Goal: Book appointment/travel/reservation: Book appointment/travel/reservation

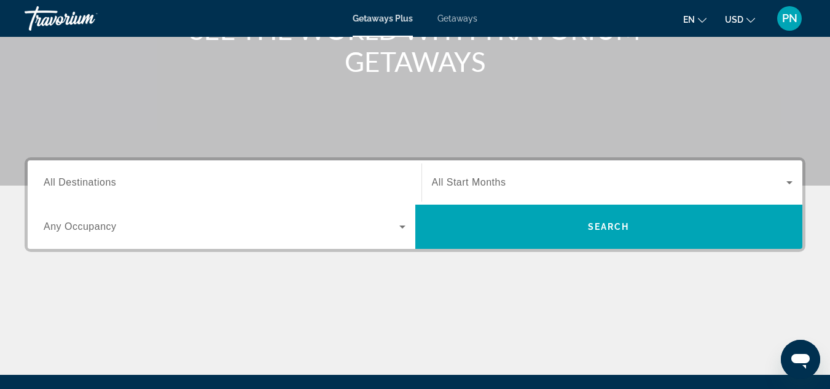
scroll to position [184, 0]
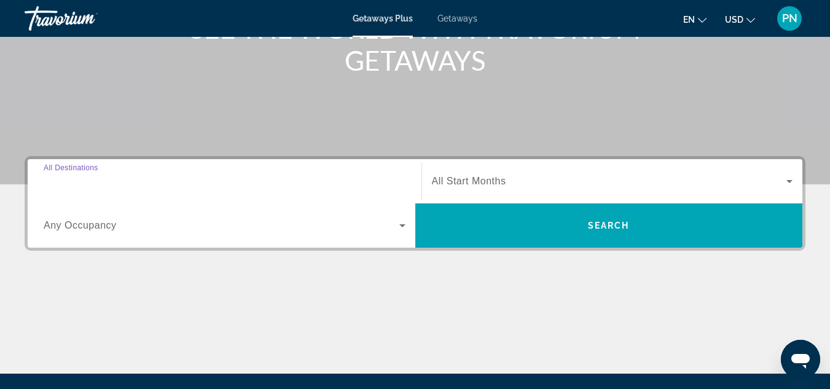
click at [269, 180] on input "Destination All Destinations" at bounding box center [225, 182] width 362 height 15
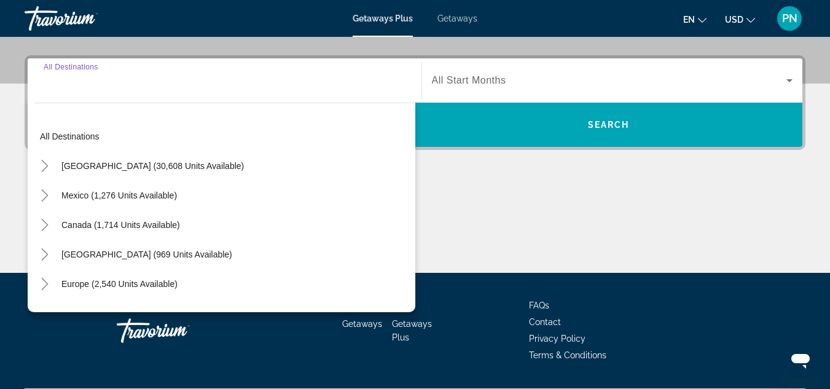
scroll to position [301, 0]
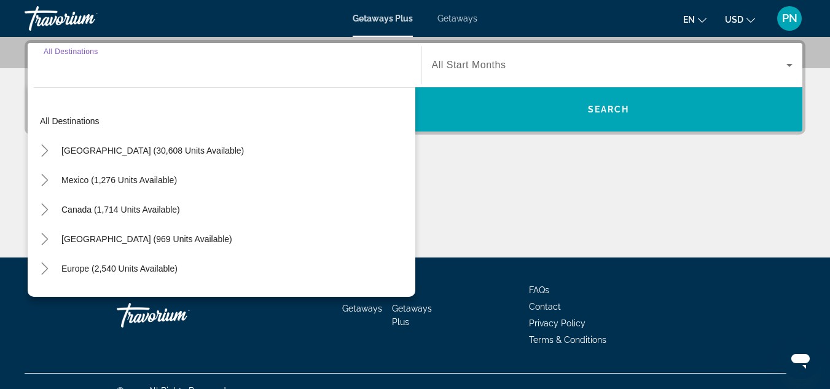
click at [639, 334] on li "Terms & Conditions" at bounding box center [621, 339] width 184 height 14
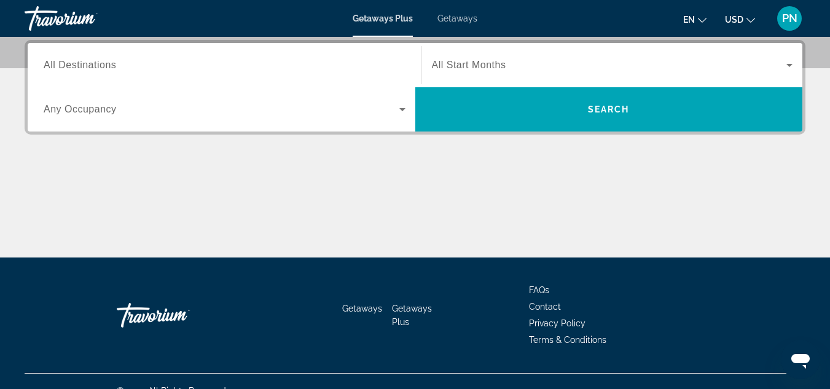
click at [639, 334] on li "Terms & Conditions" at bounding box center [621, 339] width 184 height 14
click at [455, 15] on span "Getaways" at bounding box center [458, 19] width 40 height 10
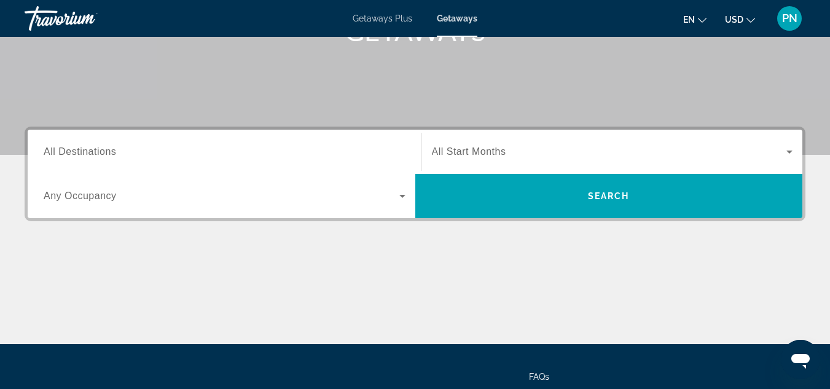
scroll to position [213, 0]
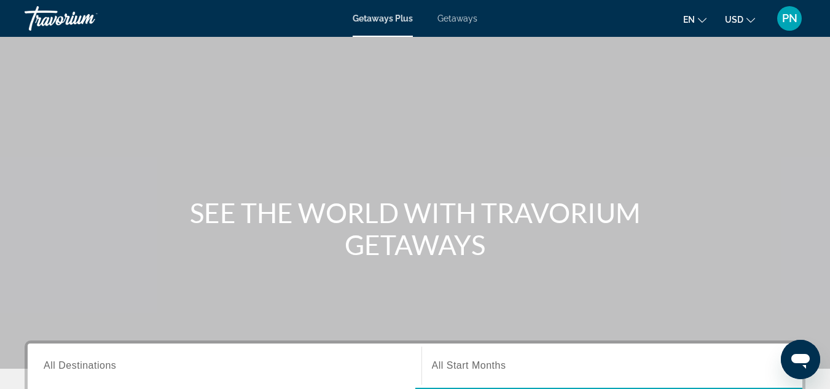
click at [701, 20] on icon "Change language" at bounding box center [702, 20] width 9 height 5
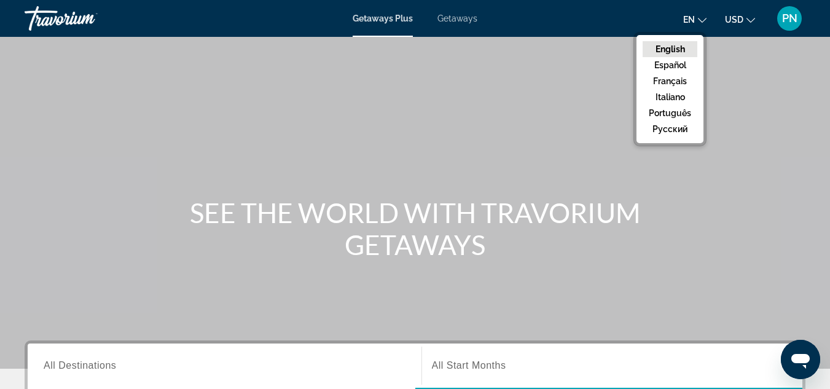
click at [526, 89] on div "Main content" at bounding box center [415, 184] width 830 height 369
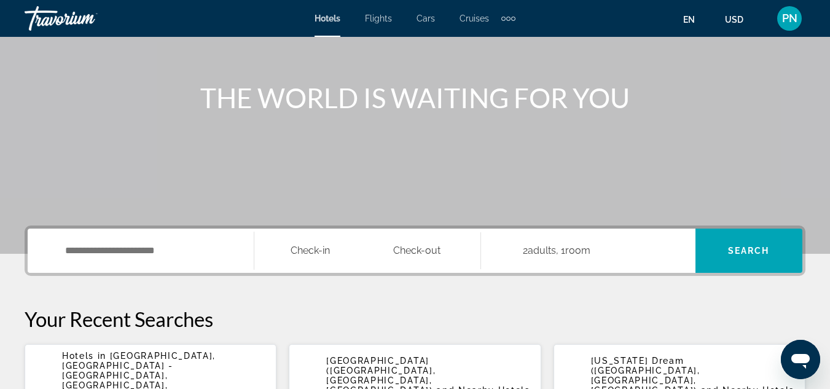
scroll to position [123, 0]
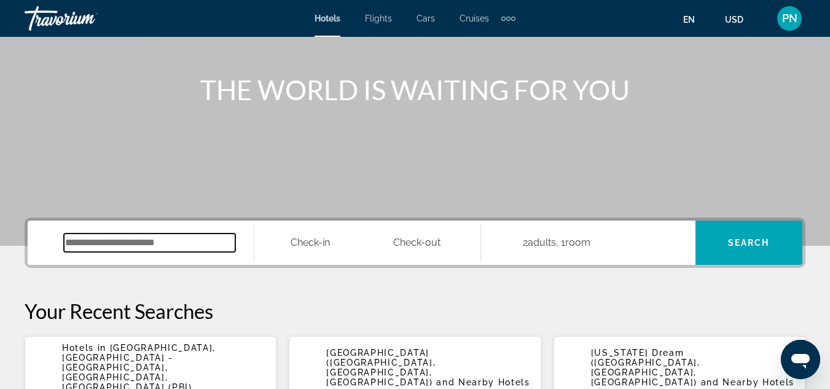
click at [162, 240] on input "Search widget" at bounding box center [149, 243] width 171 height 18
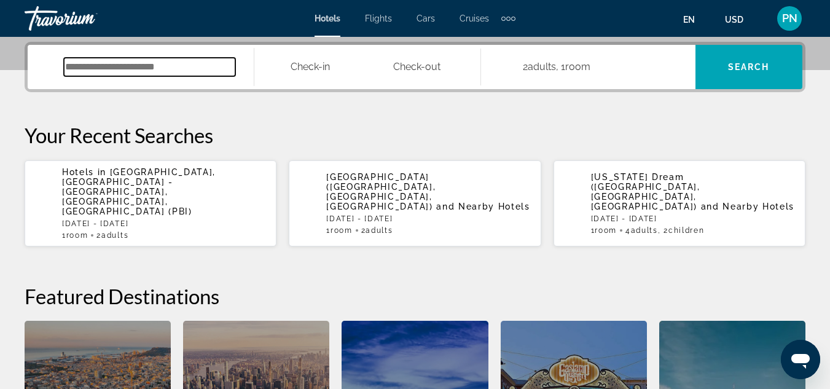
scroll to position [301, 0]
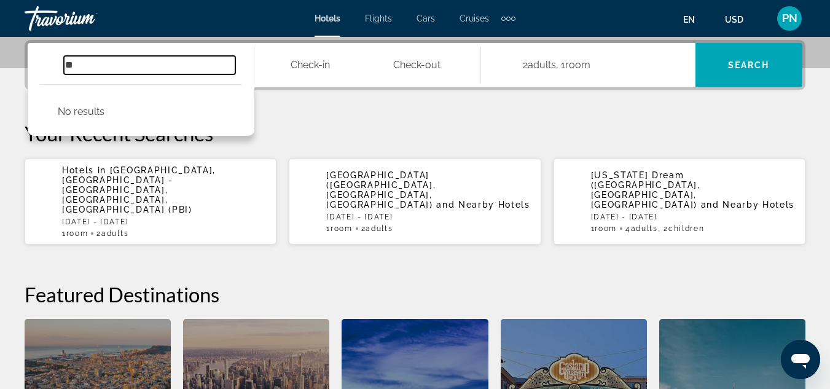
type input "*"
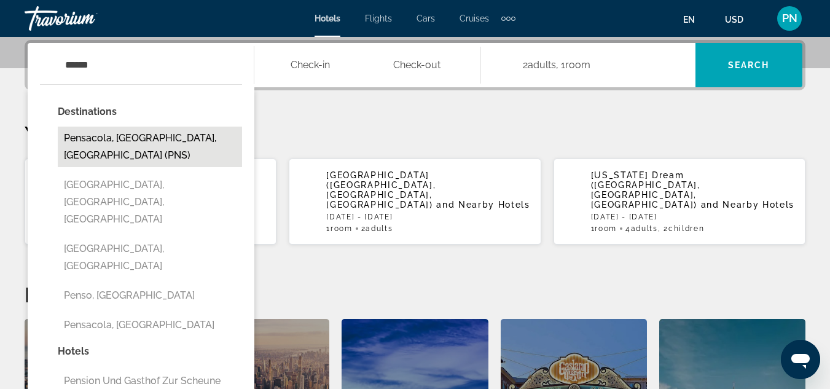
click at [130, 132] on button "Pensacola, [GEOGRAPHIC_DATA], [GEOGRAPHIC_DATA] (PNS)" at bounding box center [150, 147] width 184 height 41
type input "**********"
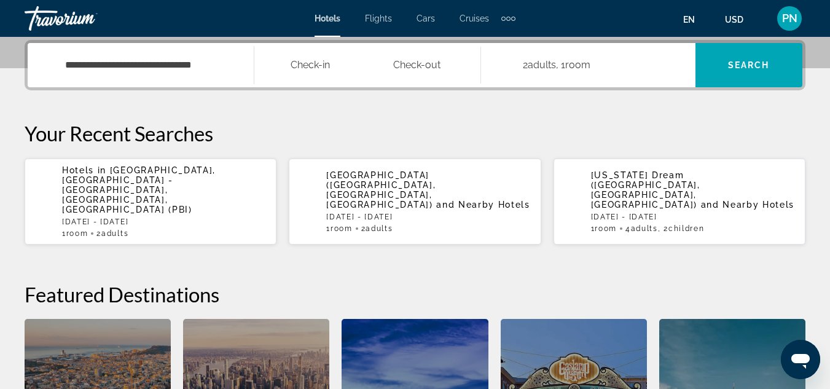
click at [313, 65] on input "**********" at bounding box center [370, 67] width 232 height 48
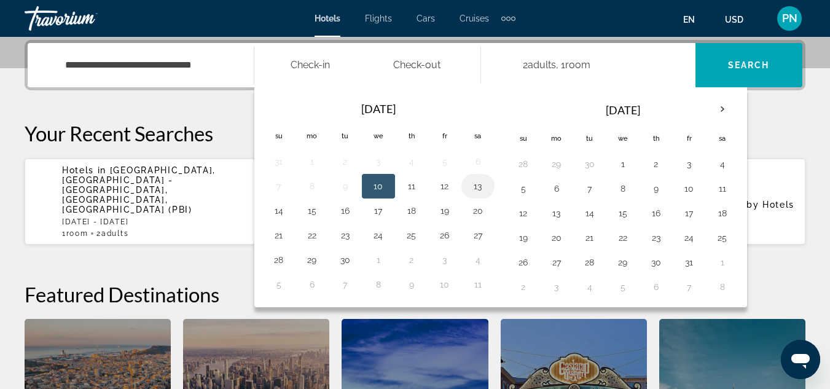
click at [479, 186] on button "13" at bounding box center [478, 186] width 20 height 17
click at [277, 215] on button "14" at bounding box center [279, 210] width 20 height 17
type input "**********"
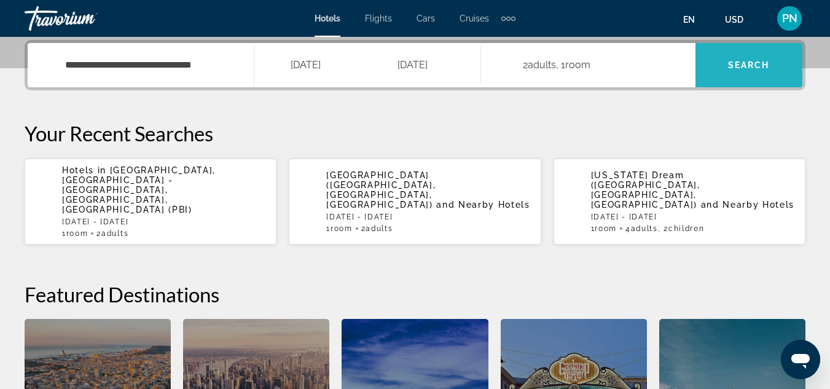
click at [745, 61] on span "Search" at bounding box center [749, 65] width 42 height 10
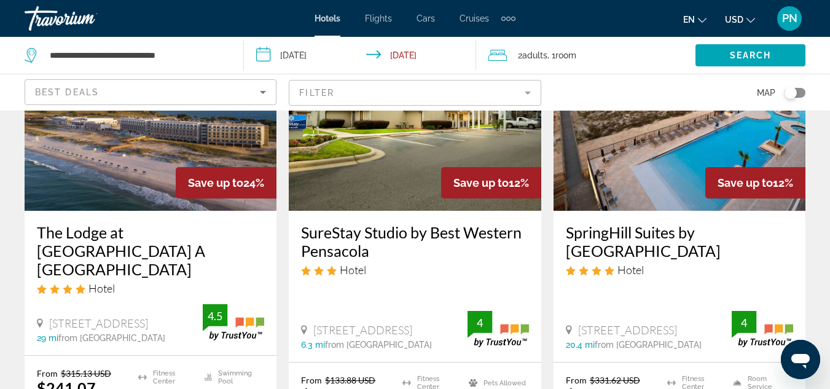
scroll to position [124, 0]
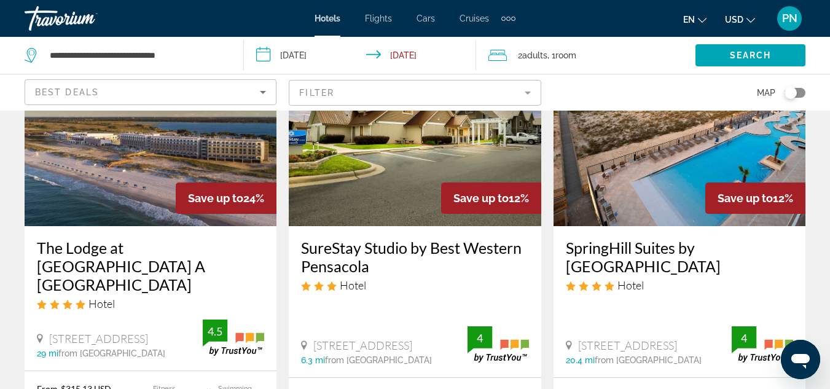
click at [525, 93] on mat-form-field "Filter" at bounding box center [415, 93] width 252 height 26
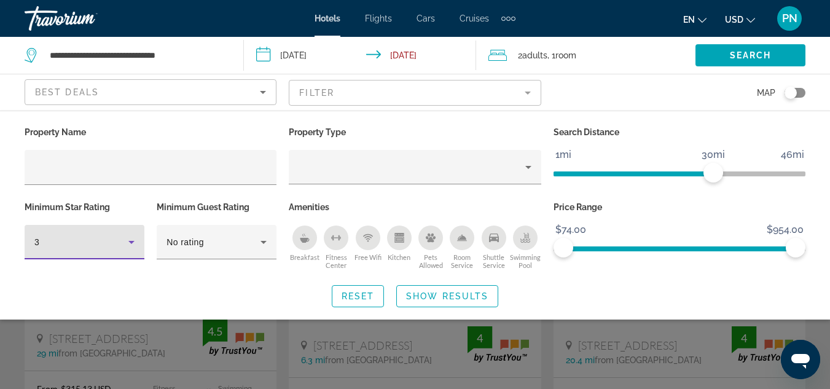
click at [134, 239] on icon "Hotel Filters" at bounding box center [131, 242] width 15 height 15
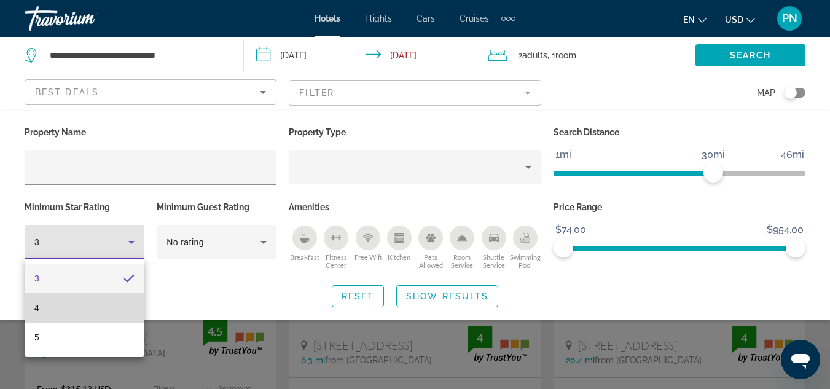
click at [82, 309] on mat-option "4" at bounding box center [85, 308] width 120 height 30
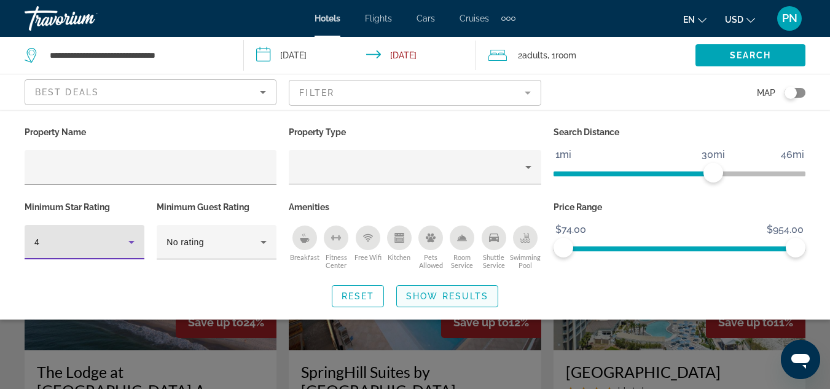
click at [425, 299] on span "Show Results" at bounding box center [447, 296] width 82 height 10
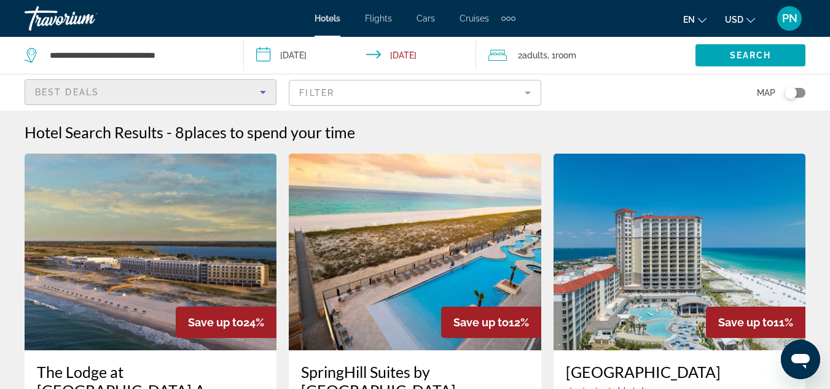
click at [266, 93] on icon "Sort by" at bounding box center [263, 92] width 15 height 15
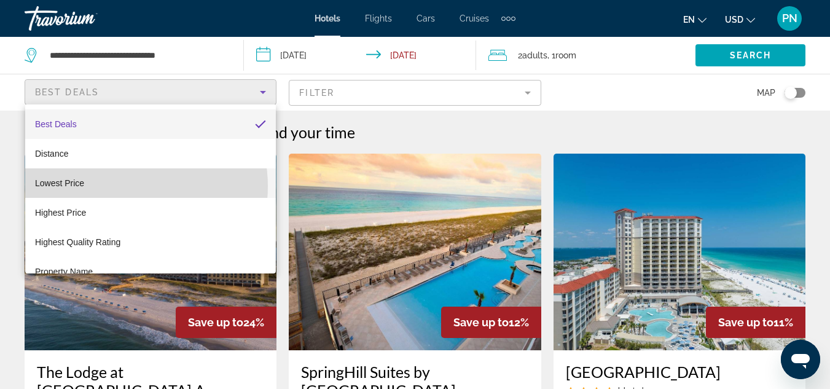
click at [120, 186] on mat-option "Lowest Price" at bounding box center [150, 183] width 251 height 30
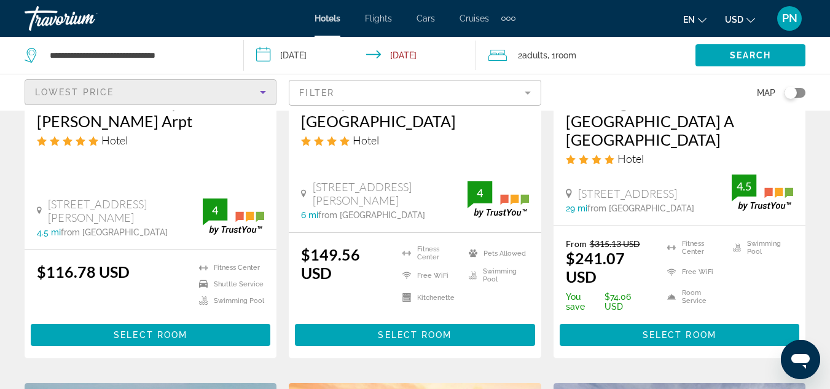
scroll to position [272, 0]
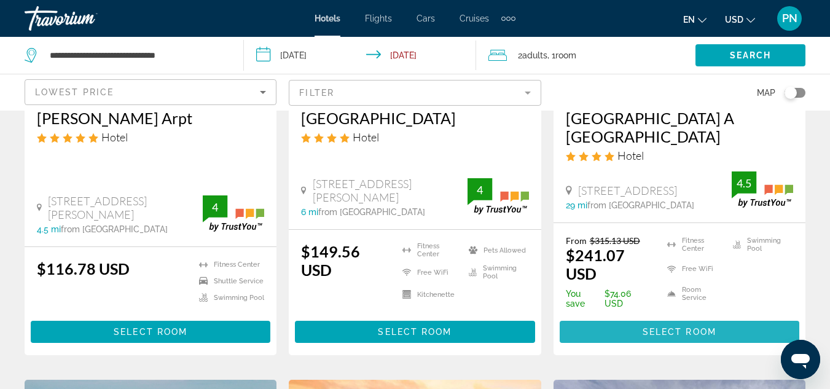
click at [666, 327] on span "Select Room" at bounding box center [680, 332] width 74 height 10
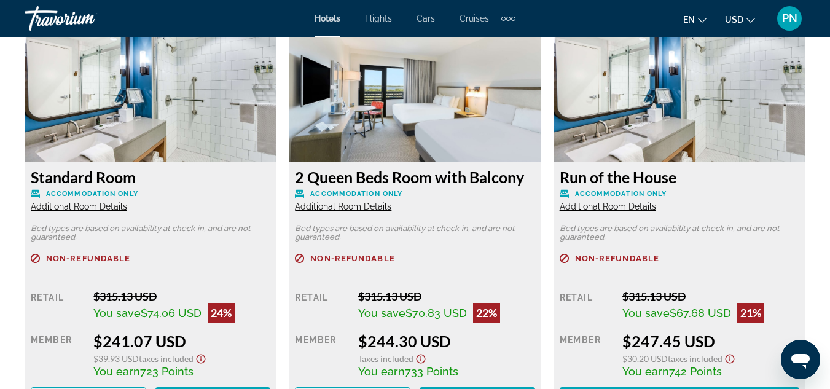
scroll to position [1980, 0]
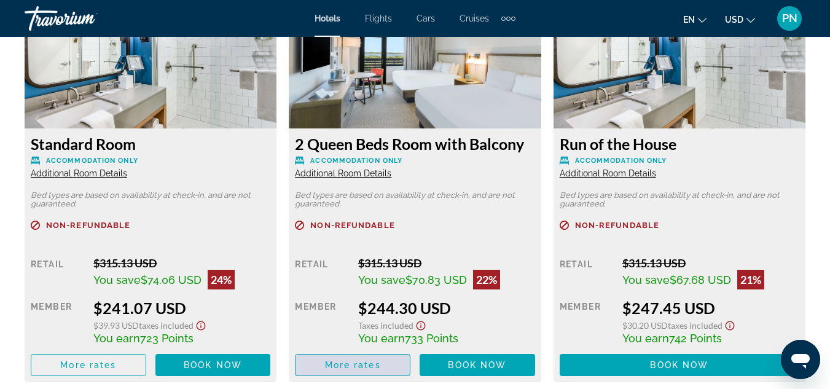
click at [348, 370] on span "Main content" at bounding box center [353, 365] width 114 height 30
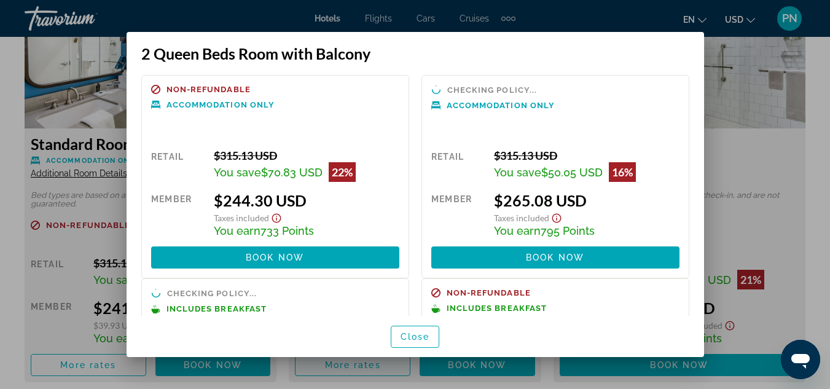
scroll to position [0, 0]
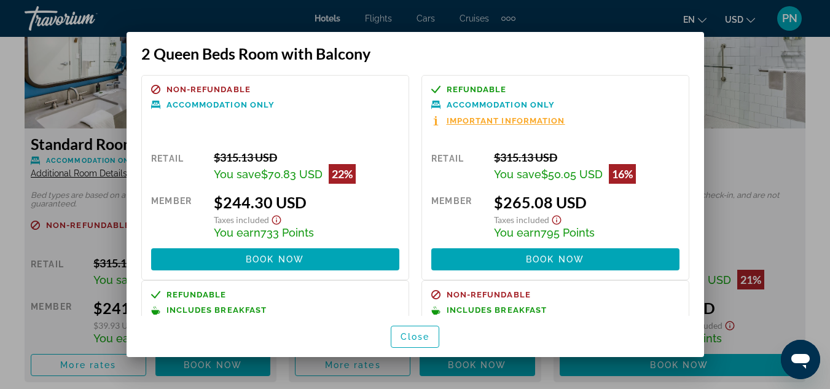
click at [475, 117] on span "Important Information" at bounding box center [506, 121] width 119 height 8
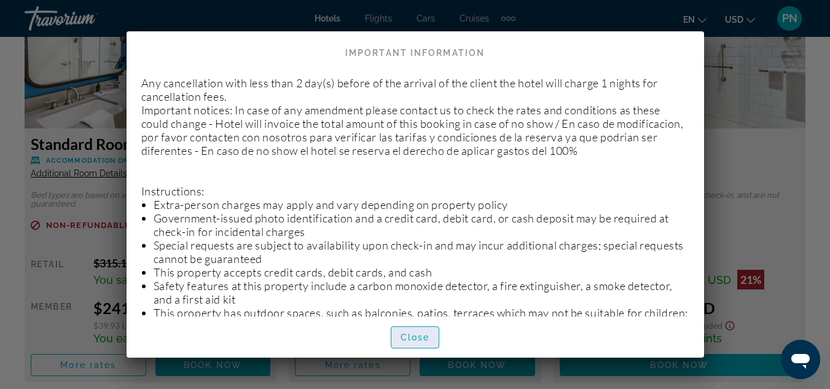
click at [422, 339] on span "Close" at bounding box center [416, 338] width 30 height 10
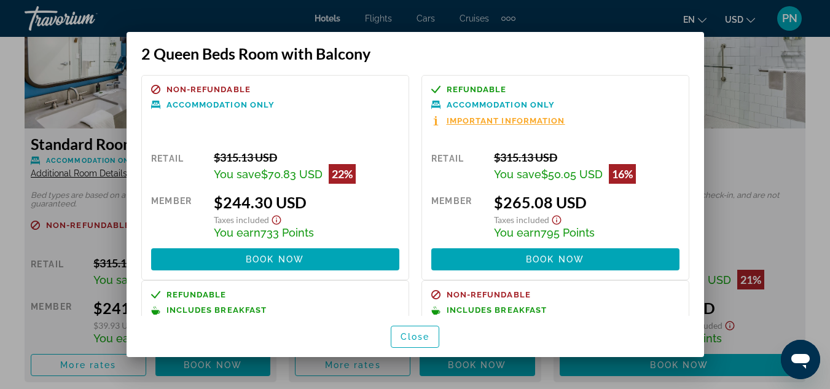
click at [736, 129] on div at bounding box center [415, 194] width 830 height 389
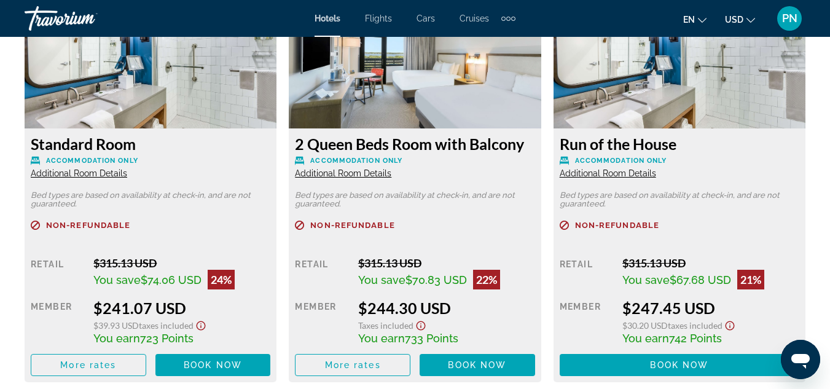
scroll to position [1980, 0]
click at [89, 171] on span "Additional Room Details" at bounding box center [79, 173] width 96 height 10
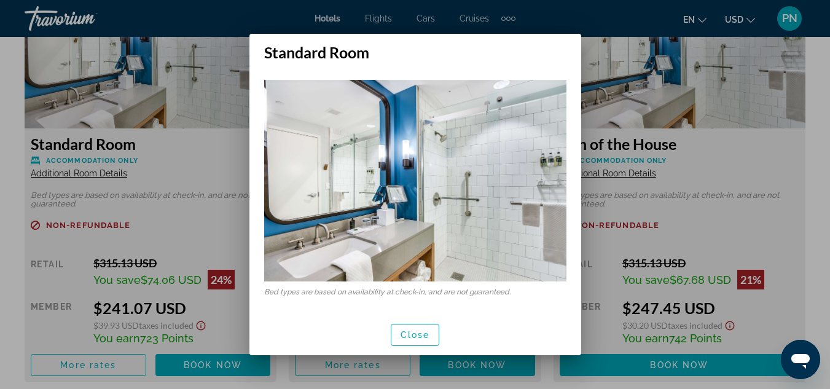
scroll to position [0, 0]
click at [713, 149] on div at bounding box center [415, 194] width 830 height 389
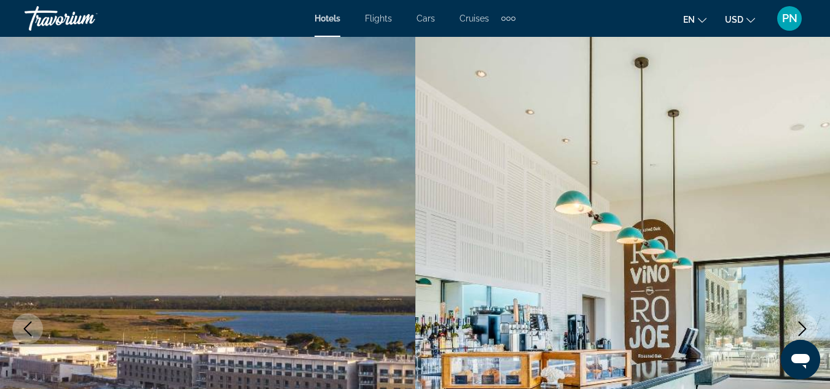
scroll to position [1980, 0]
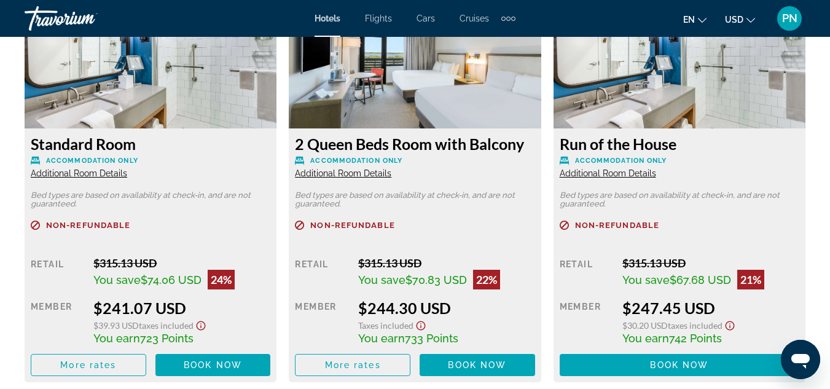
click at [341, 176] on span "Additional Room Details" at bounding box center [343, 173] width 96 height 10
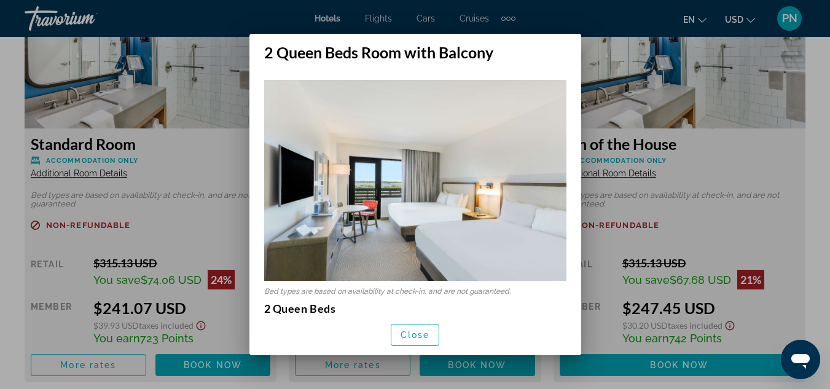
scroll to position [0, 0]
click at [738, 168] on div at bounding box center [415, 194] width 830 height 389
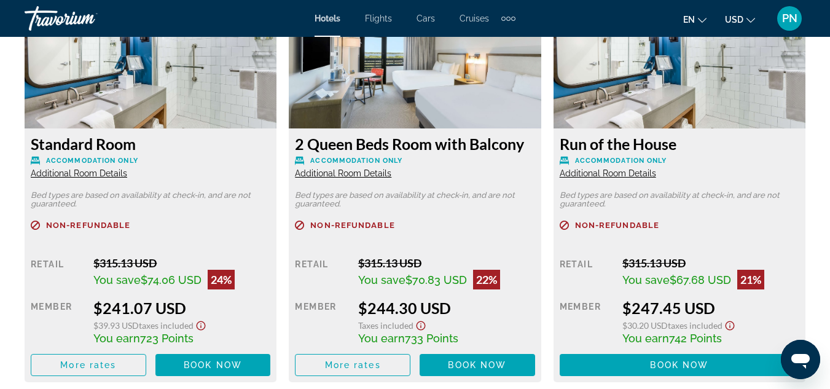
scroll to position [1980, 0]
click at [381, 19] on span "Flights" at bounding box center [378, 19] width 27 height 10
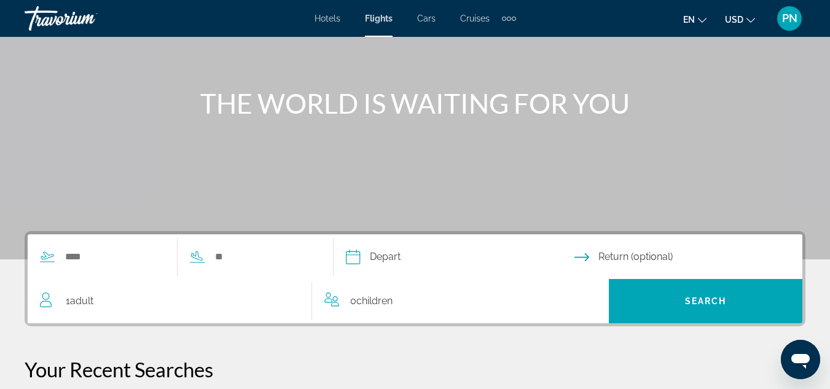
scroll to position [122, 0]
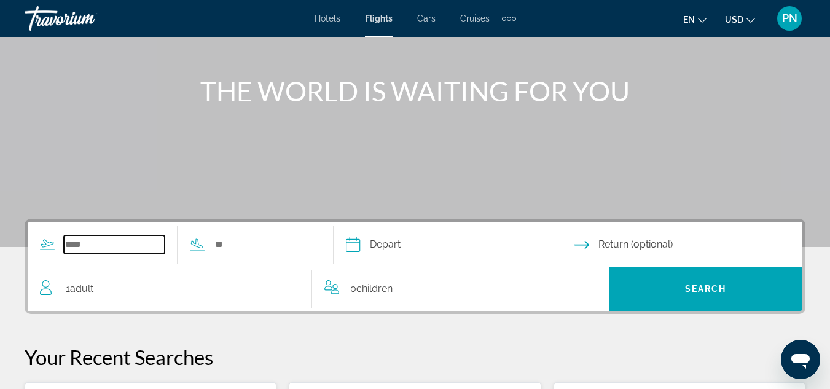
click at [138, 243] on input "Search widget" at bounding box center [114, 244] width 101 height 18
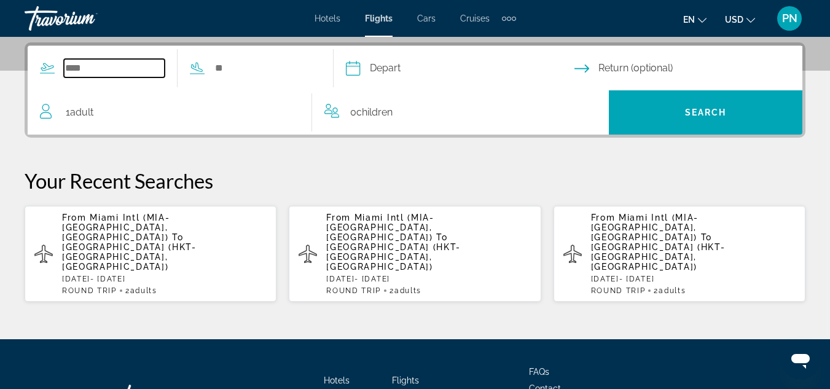
scroll to position [301, 0]
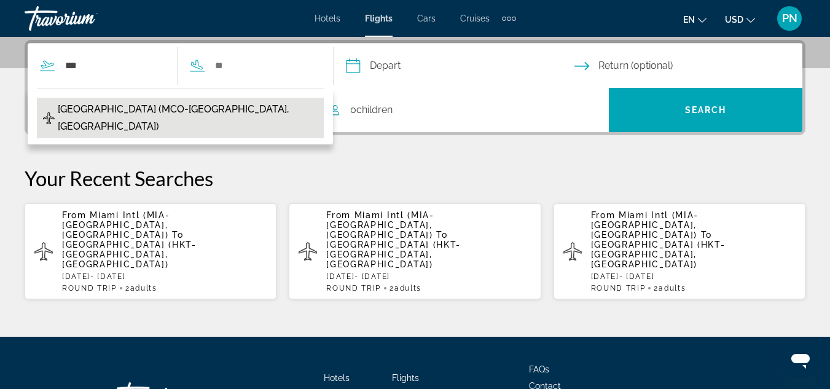
click at [136, 103] on span "[GEOGRAPHIC_DATA] (MCO-[GEOGRAPHIC_DATA], [GEOGRAPHIC_DATA])" at bounding box center [188, 118] width 260 height 34
type input "**********"
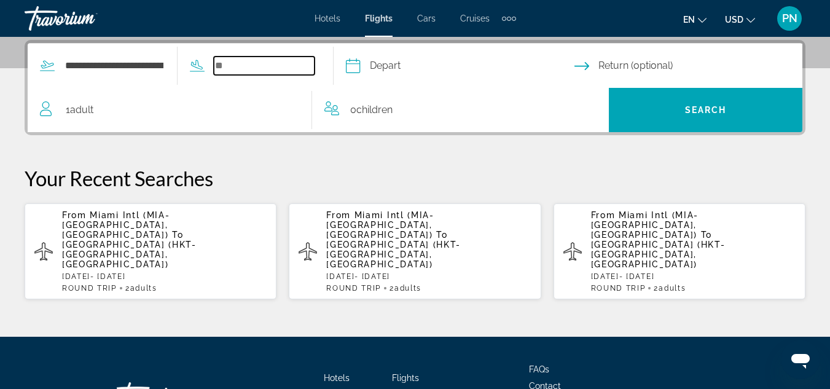
click at [270, 64] on input "Search widget" at bounding box center [264, 66] width 101 height 18
type input "*"
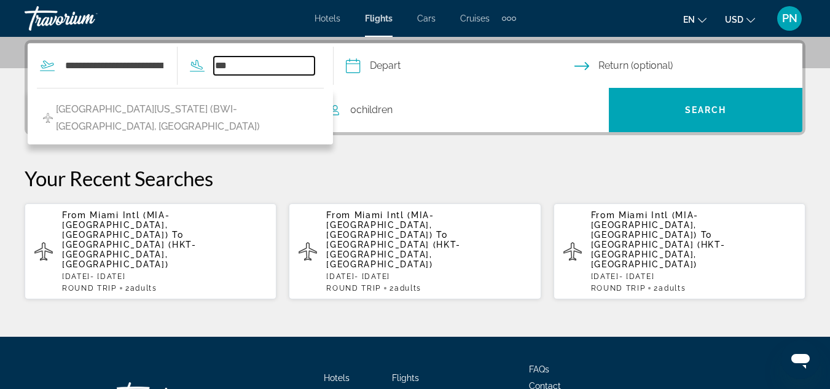
type input "***"
click at [408, 67] on input "Depart date" at bounding box center [460, 68] width 234 height 48
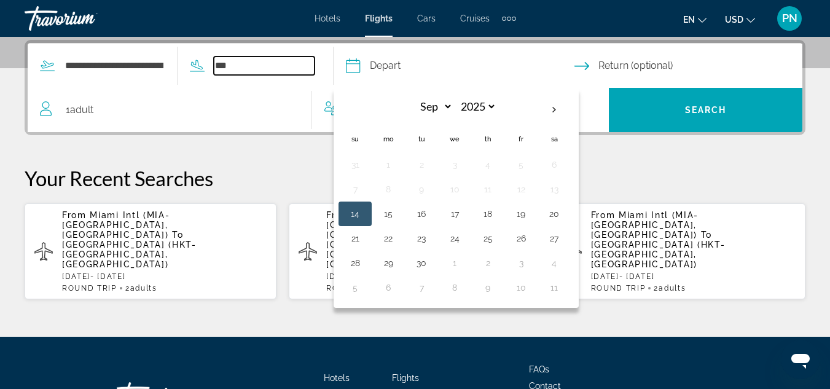
click at [267, 66] on input "***" at bounding box center [264, 66] width 101 height 18
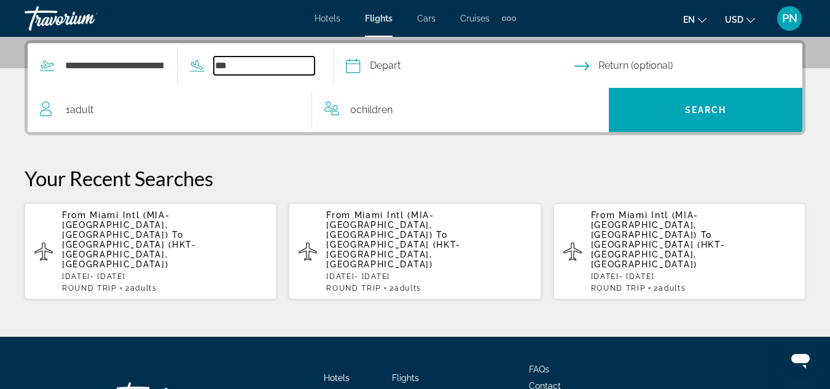
click at [267, 66] on input "***" at bounding box center [264, 66] width 101 height 18
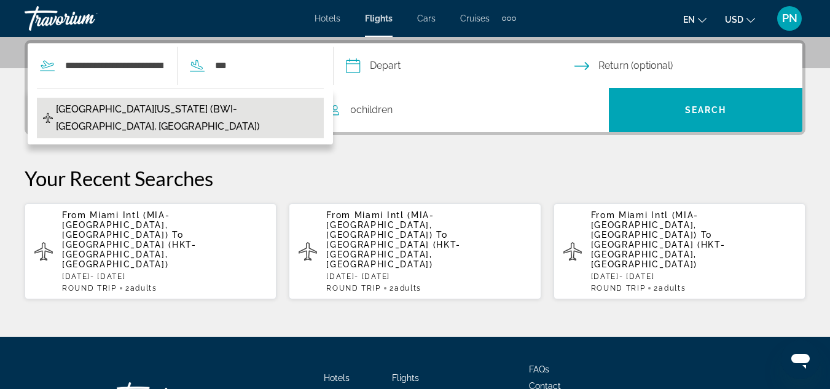
click at [163, 105] on span "[GEOGRAPHIC_DATA][US_STATE] (BWI-[GEOGRAPHIC_DATA], [GEOGRAPHIC_DATA])" at bounding box center [187, 118] width 262 height 34
type input "**********"
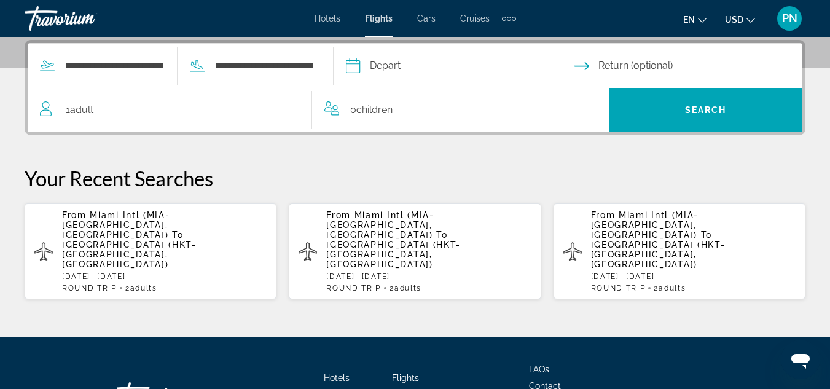
click at [430, 63] on input "Depart date" at bounding box center [460, 68] width 234 height 48
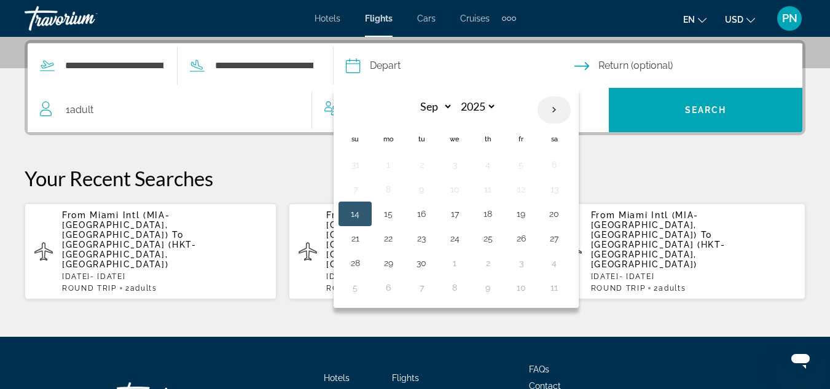
click at [571, 111] on th "Next month" at bounding box center [554, 109] width 33 height 27
select select "**"
click at [465, 266] on button "26" at bounding box center [455, 262] width 20 height 17
type input "**********"
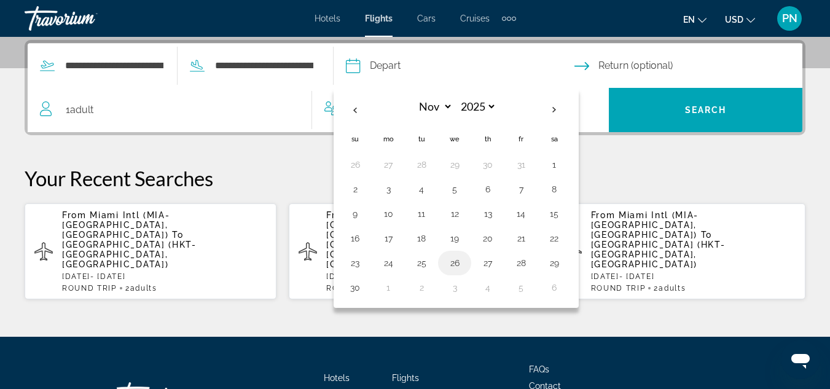
select select "**"
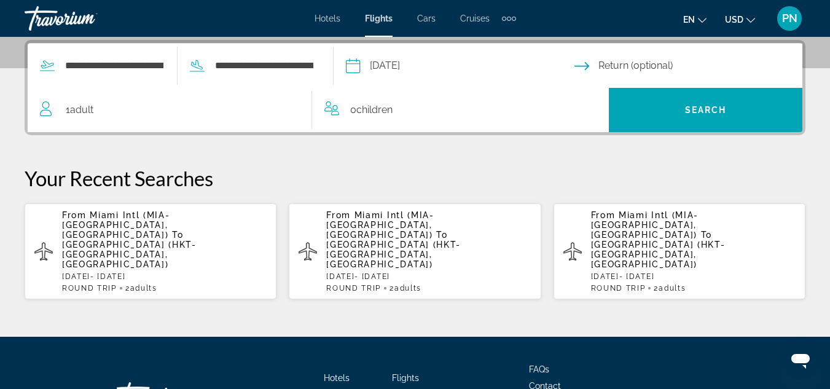
click at [642, 68] on input "Return date" at bounding box center [692, 68] width 234 height 48
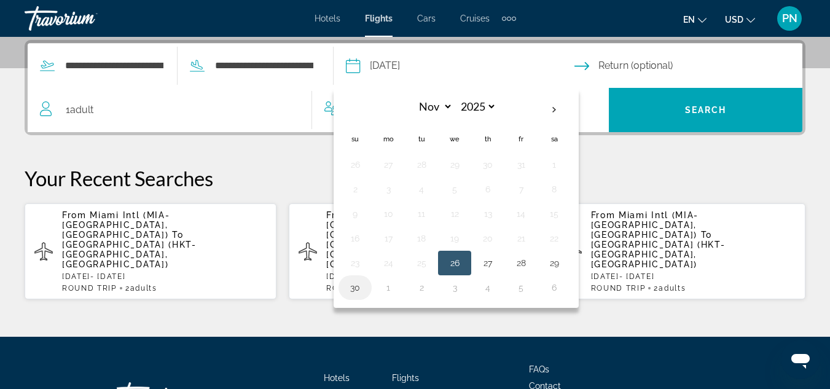
click at [365, 285] on button "30" at bounding box center [355, 287] width 20 height 17
type input "**********"
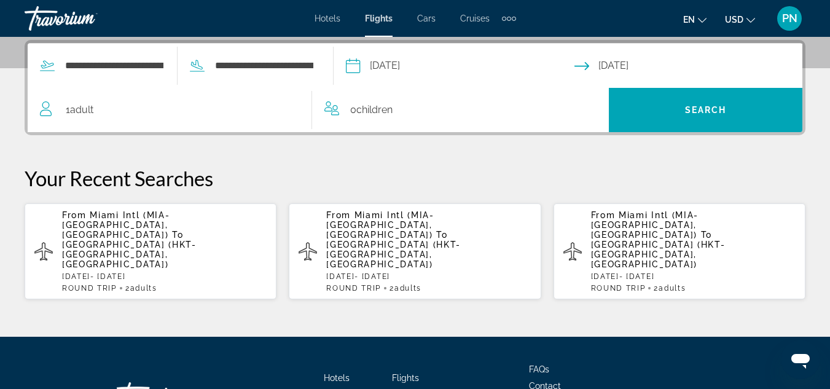
click at [80, 114] on span "Adult" at bounding box center [81, 110] width 23 height 12
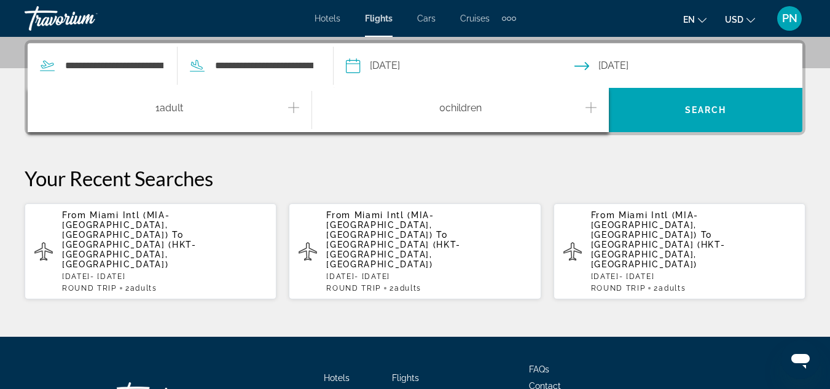
click at [295, 110] on icon "Increment adults" at bounding box center [293, 107] width 11 height 15
click at [588, 107] on icon "Increment children" at bounding box center [591, 107] width 11 height 11
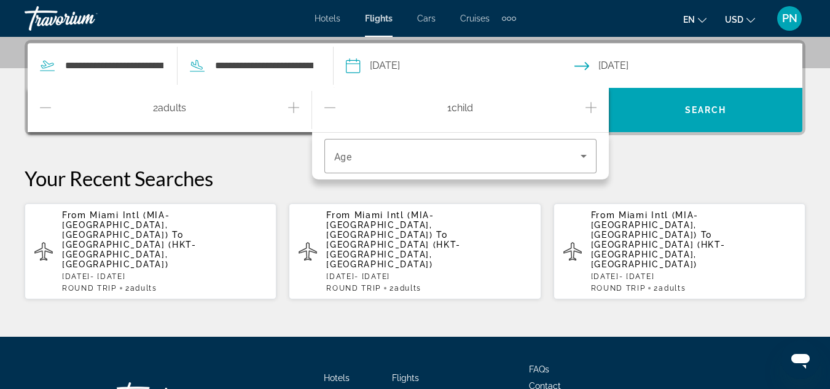
click at [588, 107] on icon "Increment children" at bounding box center [591, 107] width 11 height 11
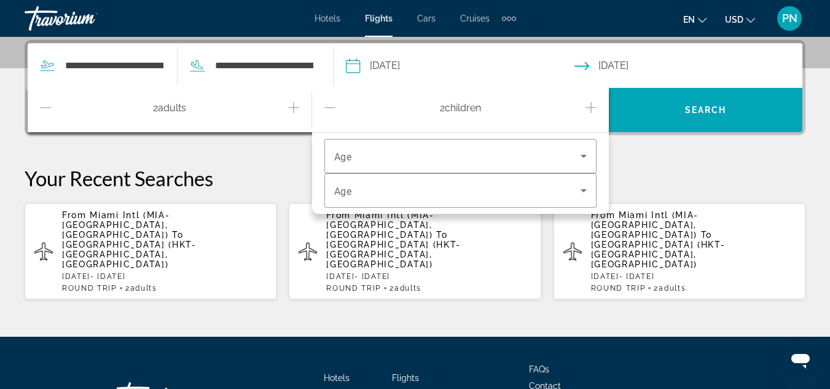
click at [588, 107] on icon "Increment children" at bounding box center [591, 107] width 11 height 11
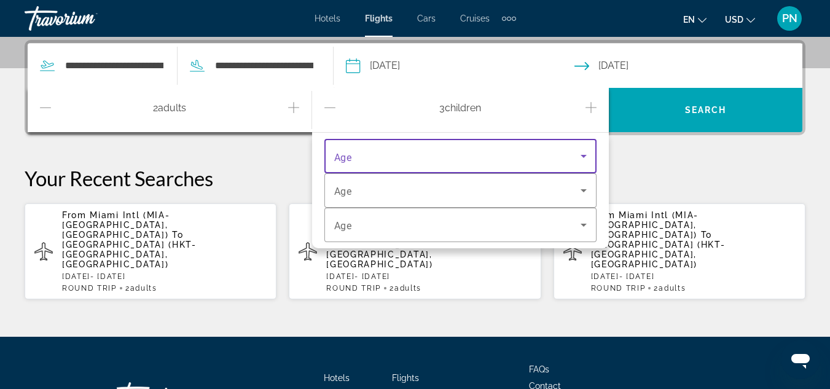
click at [582, 157] on icon "Travelers: 2 adults, 3 children" at bounding box center [584, 156] width 15 height 15
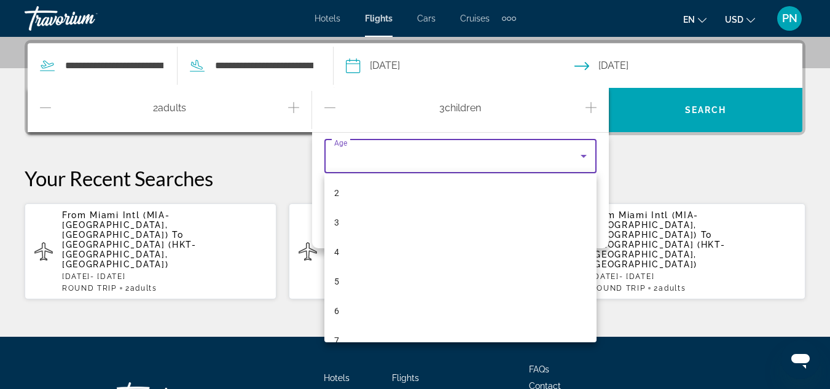
scroll to position [98, 0]
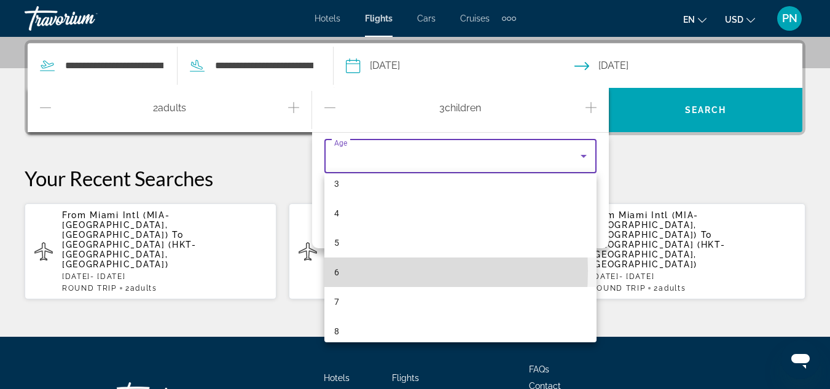
click at [333, 271] on mat-option "6" at bounding box center [461, 273] width 272 height 30
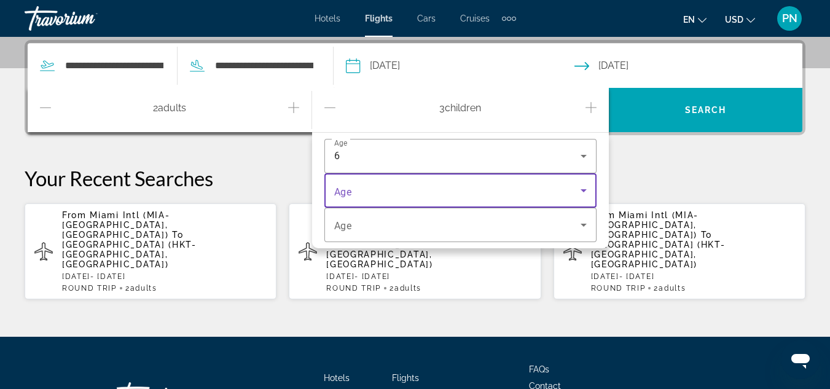
click at [509, 195] on span "Travelers: 2 adults, 3 children" at bounding box center [457, 190] width 246 height 15
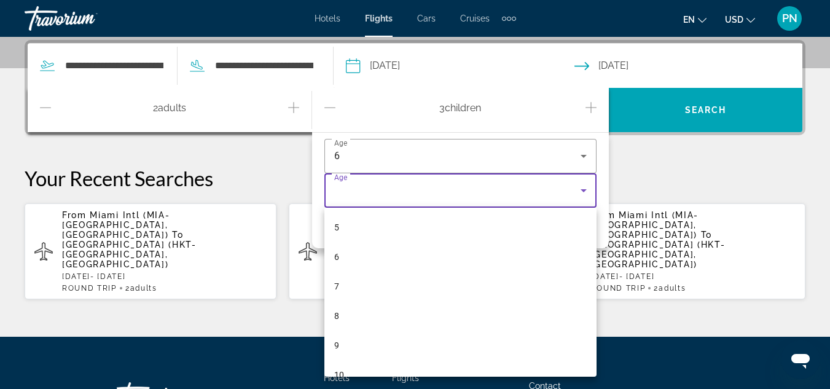
scroll to position [149, 0]
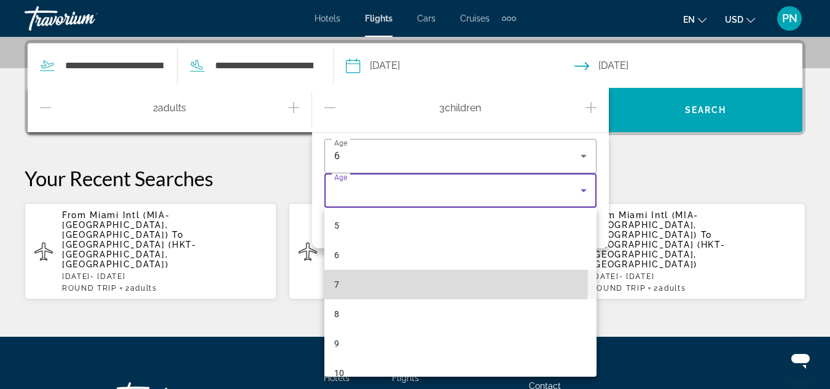
click at [346, 281] on mat-option "7" at bounding box center [461, 285] width 272 height 30
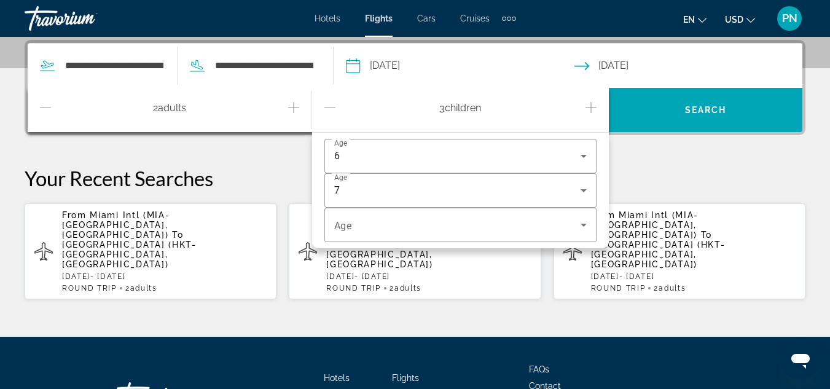
click at [497, 277] on div "**********" at bounding box center [415, 36] width 830 height 600
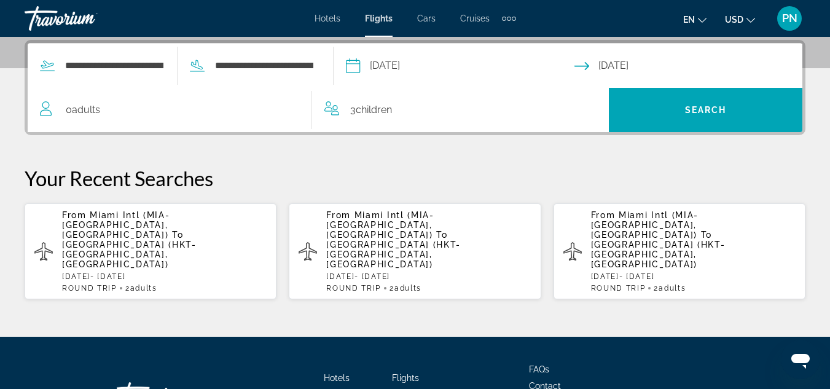
click at [380, 111] on span "Children" at bounding box center [374, 110] width 36 height 12
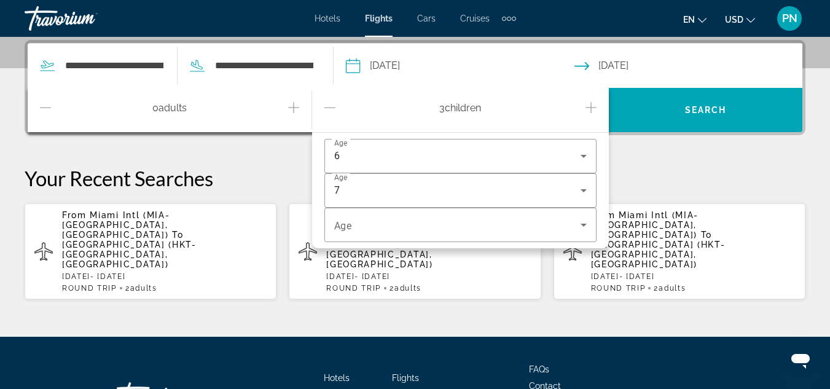
click at [329, 106] on icon "Decrement children" at bounding box center [330, 107] width 11 height 15
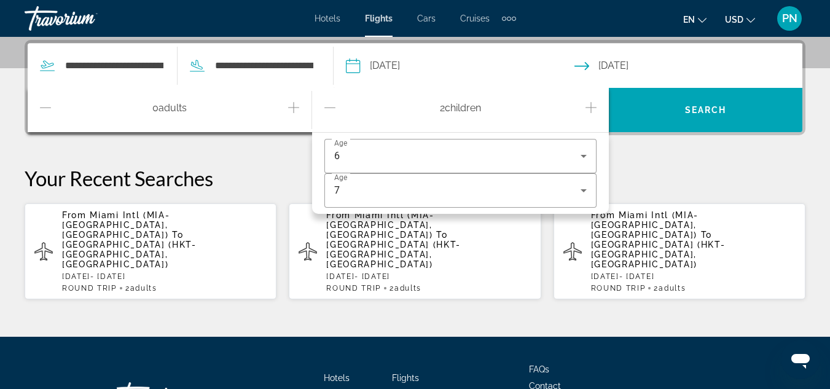
click at [671, 171] on p "Your Recent Searches" at bounding box center [415, 178] width 781 height 25
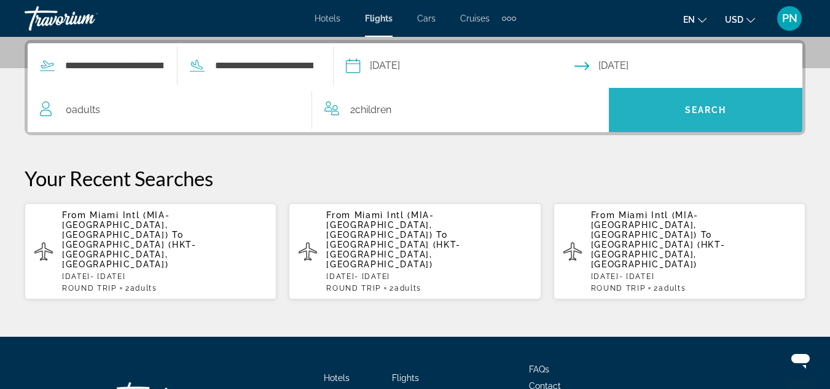
click at [677, 104] on span "Search widget" at bounding box center [706, 110] width 194 height 30
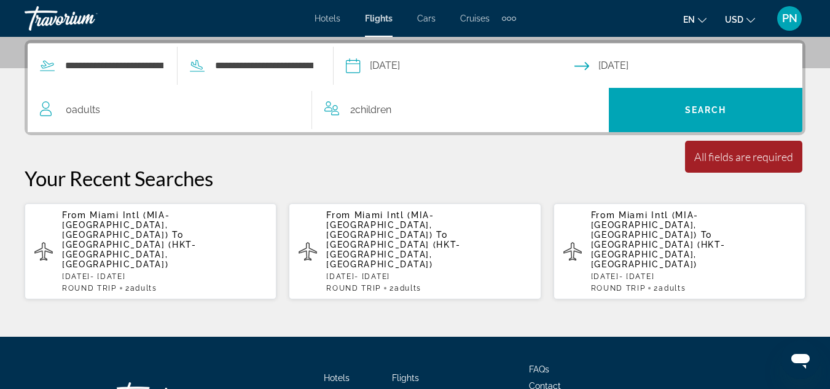
click at [45, 112] on icon "Travelers: 0 adult, 2 children" at bounding box center [47, 108] width 15 height 15
click at [82, 112] on span "Adults" at bounding box center [86, 110] width 28 height 12
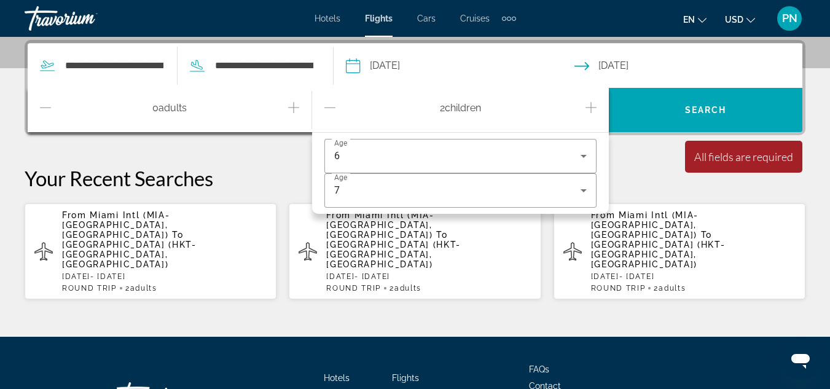
click at [294, 111] on icon "Increment adults" at bounding box center [293, 107] width 11 height 15
click at [632, 164] on div "**********" at bounding box center [415, 170] width 830 height 260
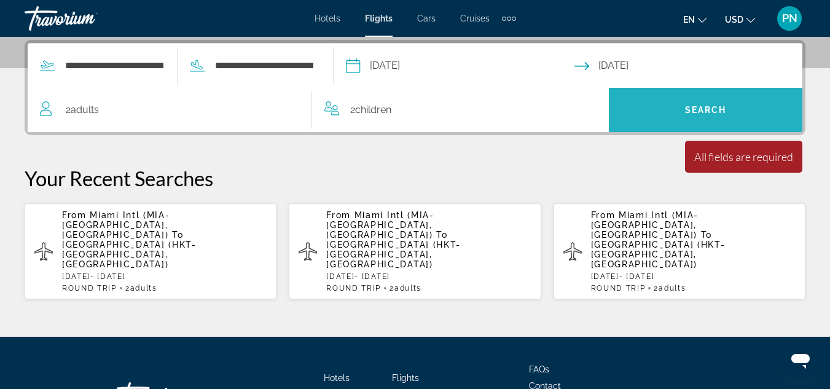
click at [660, 98] on span "Search widget" at bounding box center [706, 110] width 194 height 30
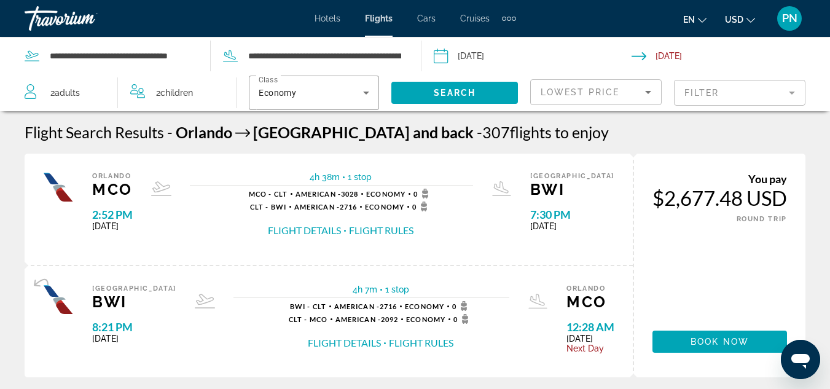
click at [446, 56] on input "Depart date: Nov 26, 2025" at bounding box center [532, 57] width 203 height 41
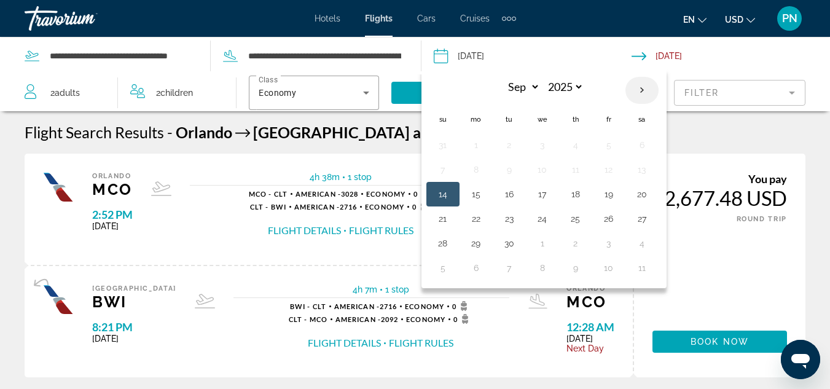
click at [644, 88] on th "Next month" at bounding box center [642, 90] width 33 height 27
select select "**"
click at [505, 244] on button "25" at bounding box center [510, 243] width 20 height 17
type input "**********"
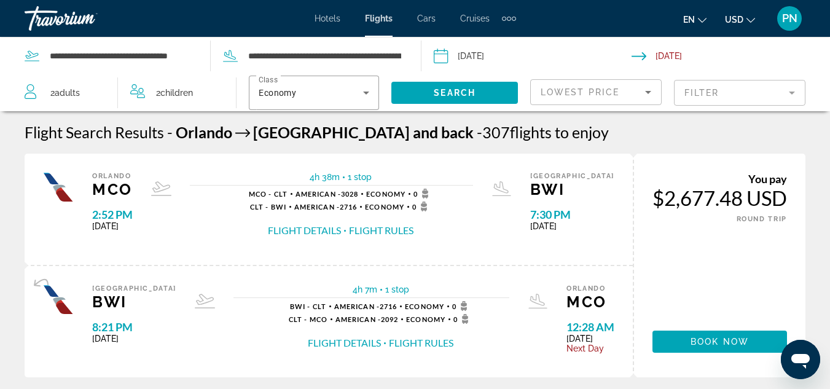
click at [683, 52] on input "Return date: Nov 30, 2025" at bounding box center [733, 57] width 203 height 41
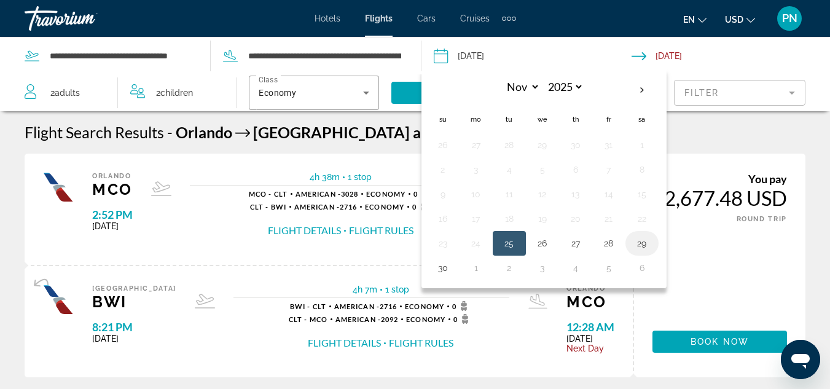
click at [642, 241] on button "29" at bounding box center [642, 243] width 20 height 17
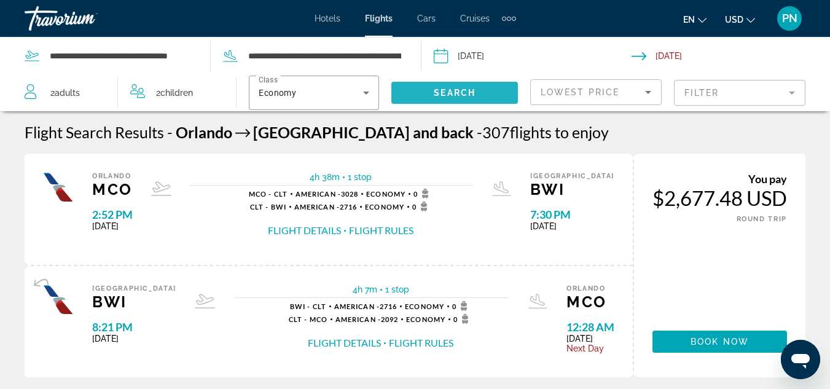
click at [476, 92] on span "Search widget" at bounding box center [455, 93] width 127 height 30
click at [659, 53] on input "**********" at bounding box center [733, 57] width 203 height 41
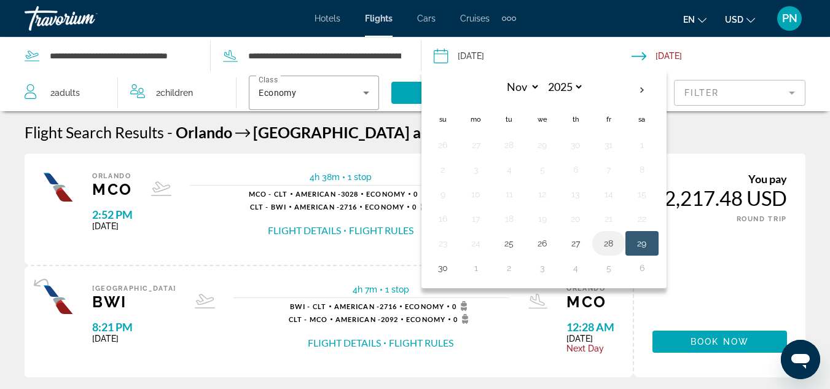
click at [610, 242] on button "28" at bounding box center [609, 243] width 20 height 17
type input "**********"
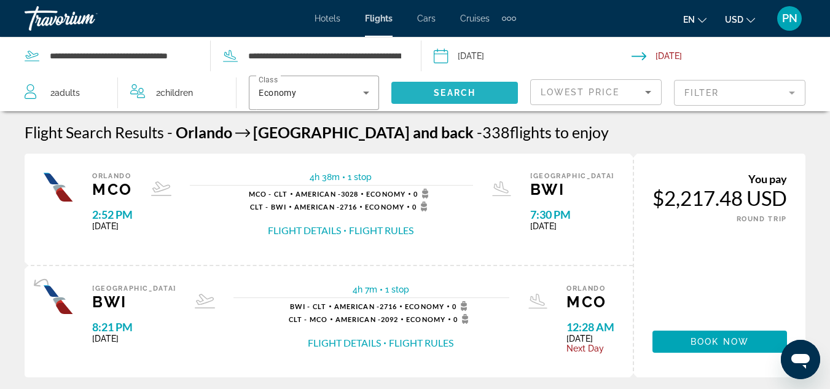
click at [468, 95] on span "Search" at bounding box center [455, 93] width 42 height 10
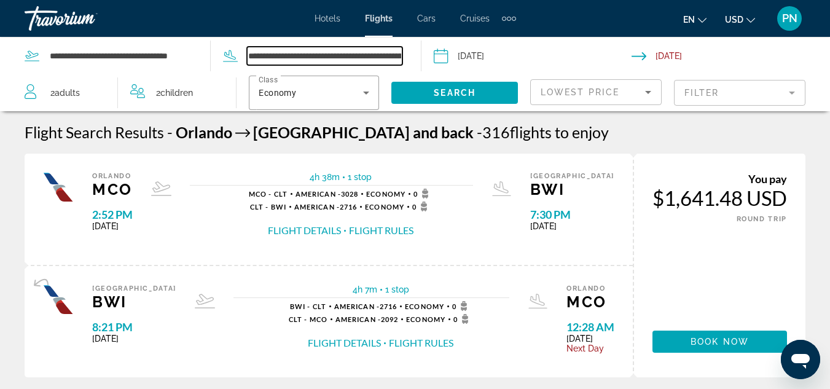
click at [369, 59] on input "**********" at bounding box center [325, 56] width 156 height 18
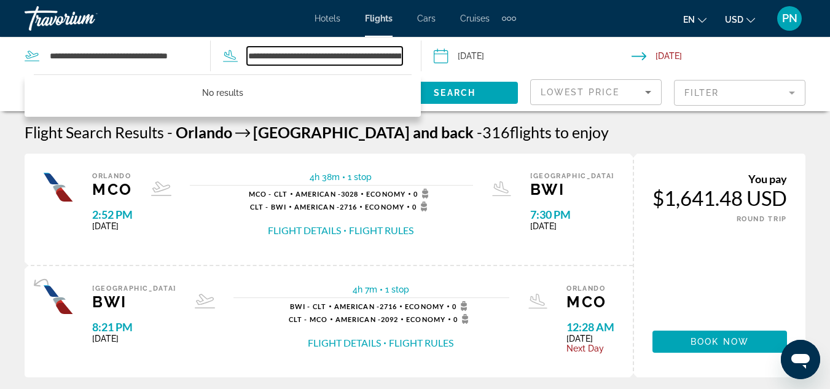
click at [401, 53] on input "**********" at bounding box center [325, 56] width 156 height 18
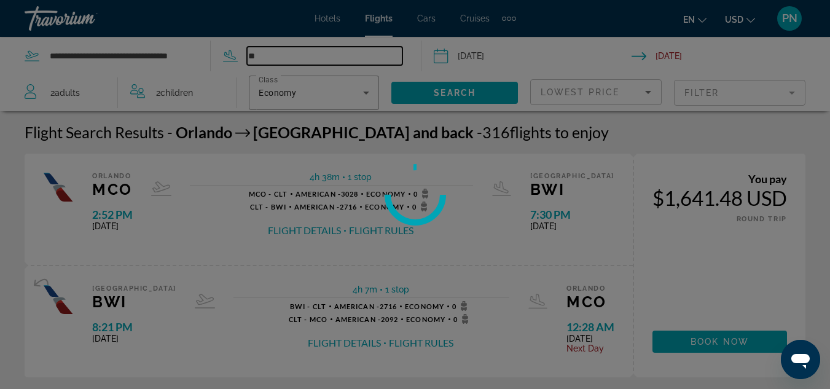
type input "*"
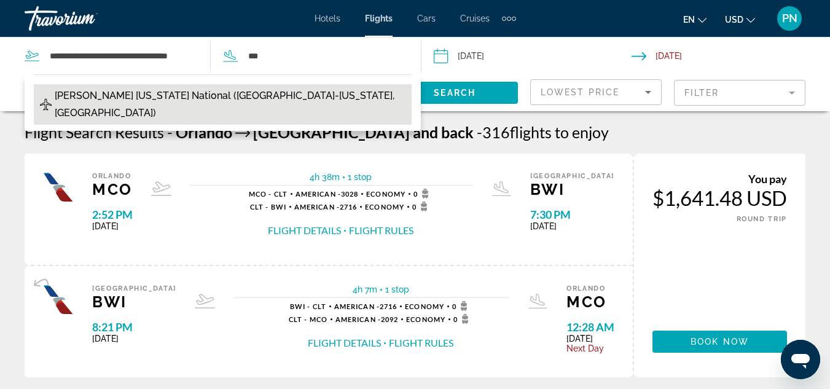
click at [246, 94] on span "[PERSON_NAME] [US_STATE] National ([GEOGRAPHIC_DATA]-[US_STATE], [GEOGRAPHIC_DA…" at bounding box center [230, 104] width 351 height 34
type input "**********"
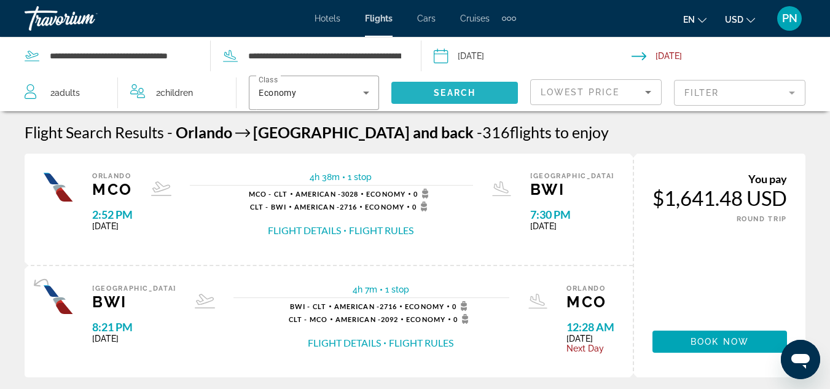
click at [454, 91] on span "Search" at bounding box center [455, 93] width 42 height 10
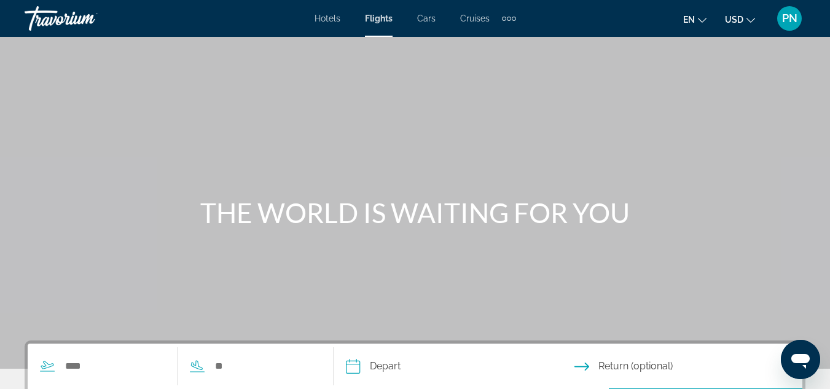
click at [330, 19] on span "Hotels" at bounding box center [328, 19] width 26 height 10
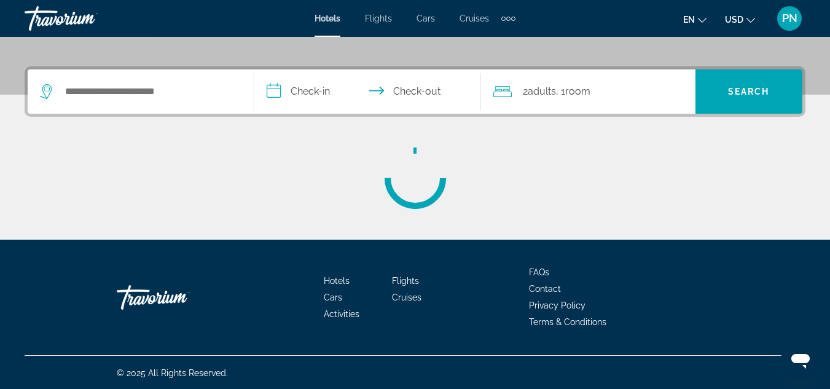
scroll to position [275, 0]
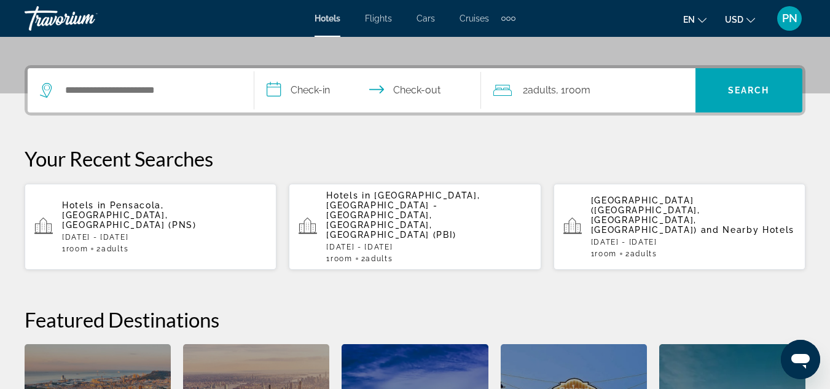
click at [184, 216] on div "Hotels in [GEOGRAPHIC_DATA], [GEOGRAPHIC_DATA], [GEOGRAPHIC_DATA] (PNS) [DATE] …" at bounding box center [164, 226] width 205 height 53
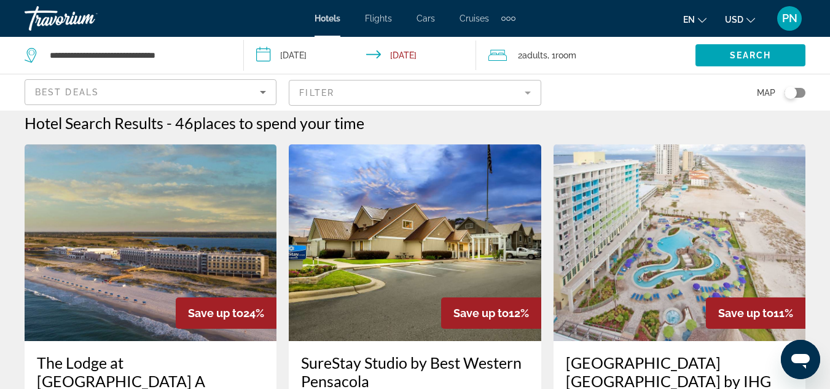
scroll to position [7, 0]
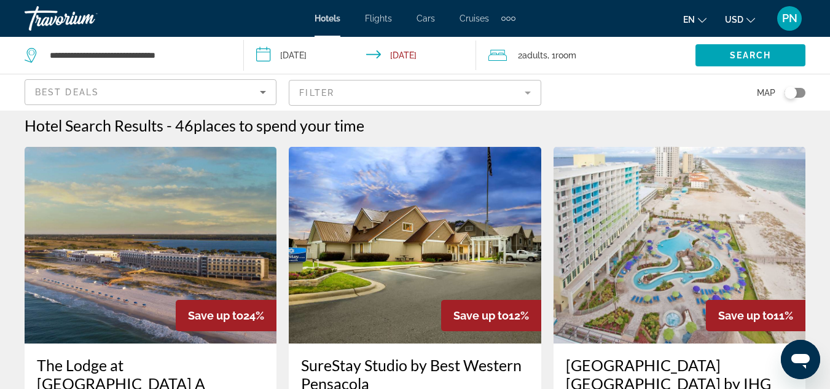
click at [524, 92] on mat-form-field "Filter" at bounding box center [415, 93] width 252 height 26
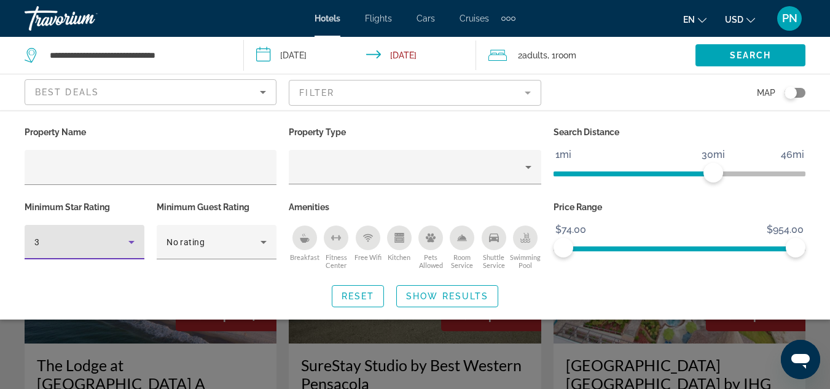
click at [130, 239] on icon "Hotel Filters" at bounding box center [131, 242] width 15 height 15
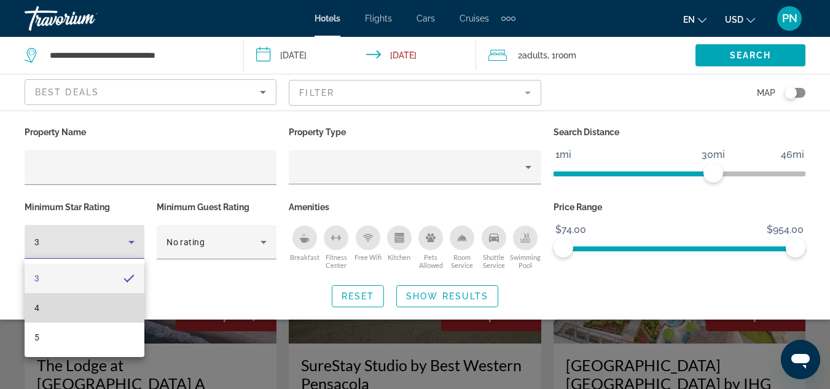
click at [80, 308] on mat-option "4" at bounding box center [85, 308] width 120 height 30
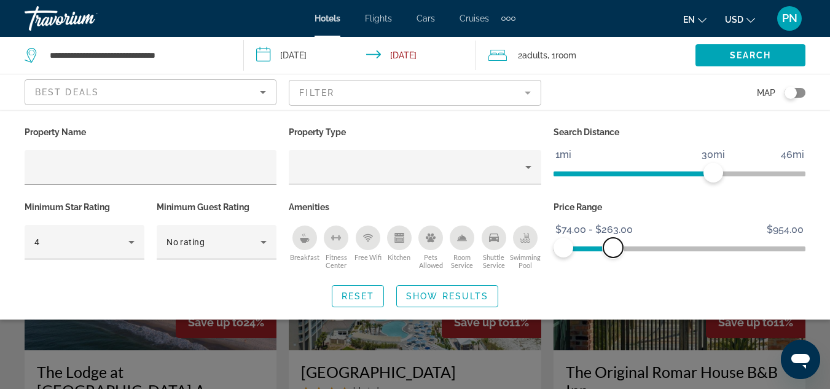
drag, startPoint x: 790, startPoint y: 245, endPoint x: 613, endPoint y: 242, distance: 177.0
click at [613, 242] on span "ngx-slider-max" at bounding box center [614, 248] width 20 height 20
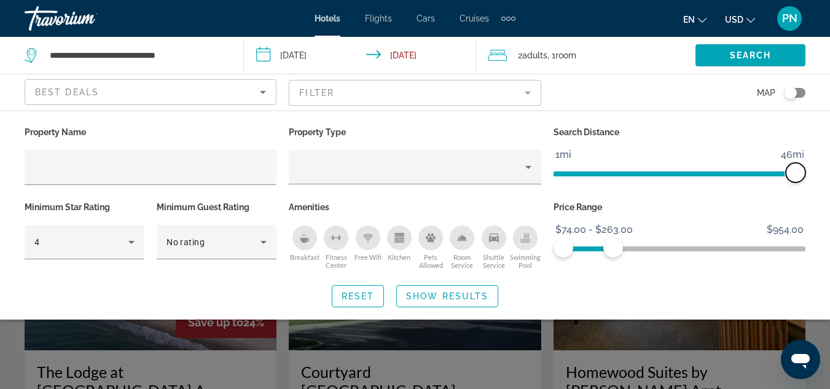
drag, startPoint x: 713, startPoint y: 170, endPoint x: 821, endPoint y: 183, distance: 108.3
click at [821, 183] on div "Property Name Property Type Search Distance 1mi 46mi 46mi Minimum Star Rating 4…" at bounding box center [415, 216] width 830 height 184
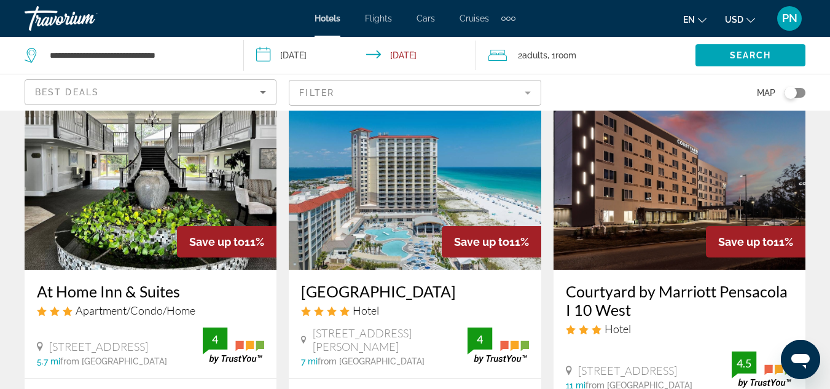
scroll to position [1069, 0]
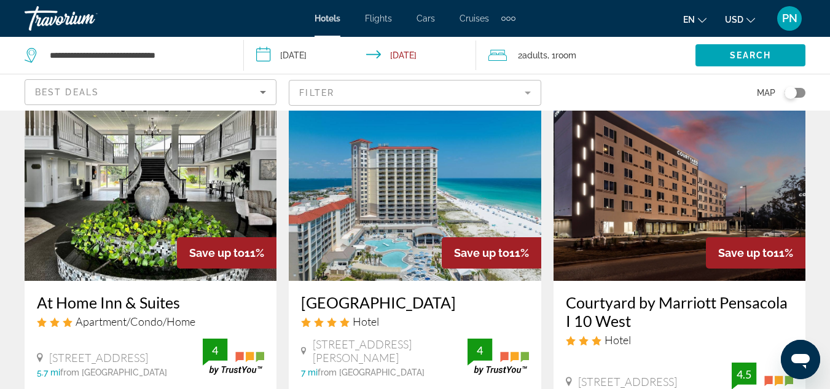
click at [613, 293] on h3 "Courtyard by Marriott Pensacola I 10 West" at bounding box center [679, 311] width 227 height 37
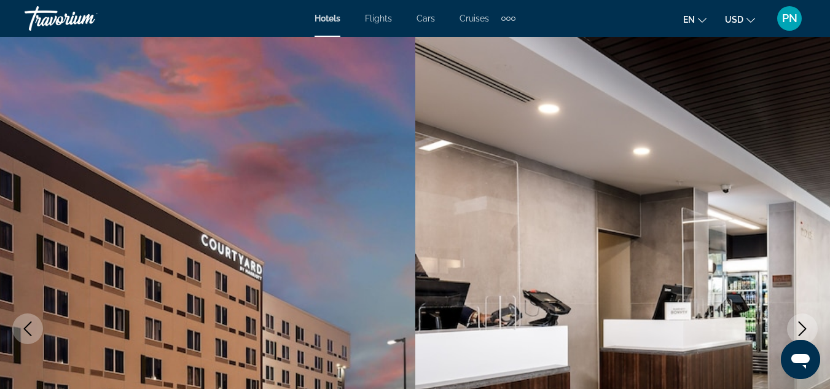
click at [799, 330] on icon "Next image" at bounding box center [802, 328] width 15 height 15
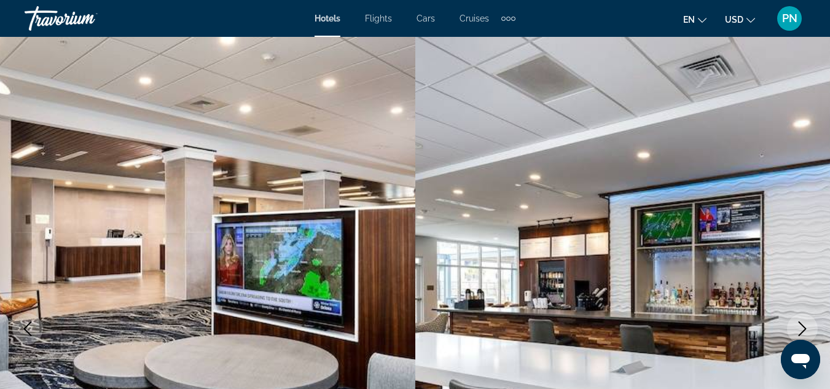
click at [799, 330] on icon "Next image" at bounding box center [802, 328] width 15 height 15
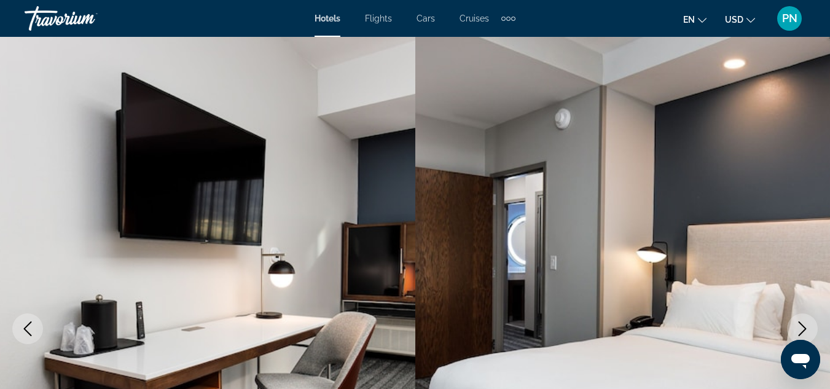
click at [799, 330] on icon "Next image" at bounding box center [802, 328] width 15 height 15
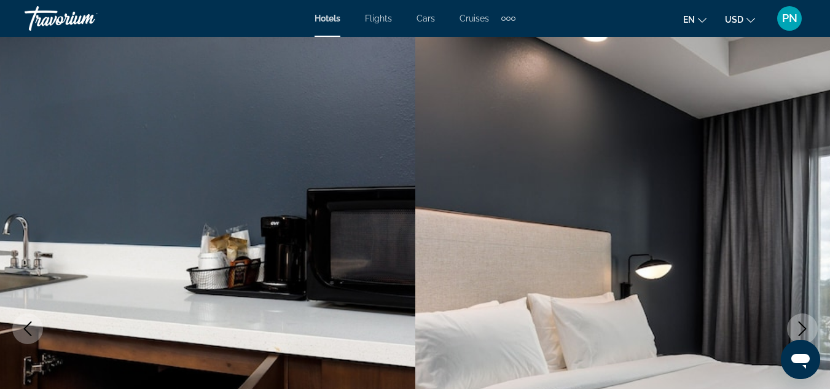
click at [331, 18] on span "Hotels" at bounding box center [328, 19] width 26 height 10
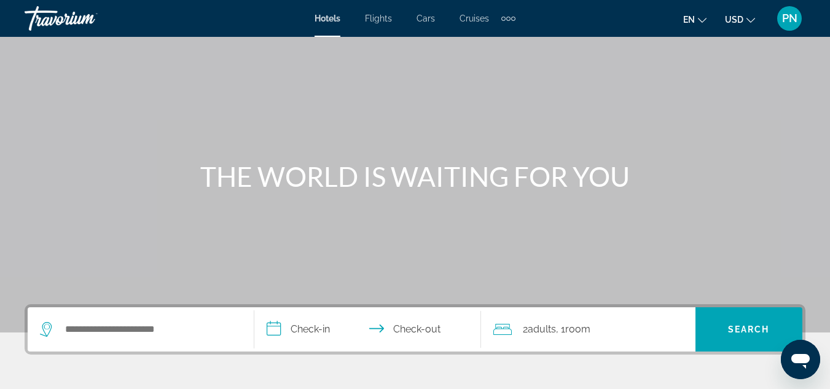
scroll to position [31, 0]
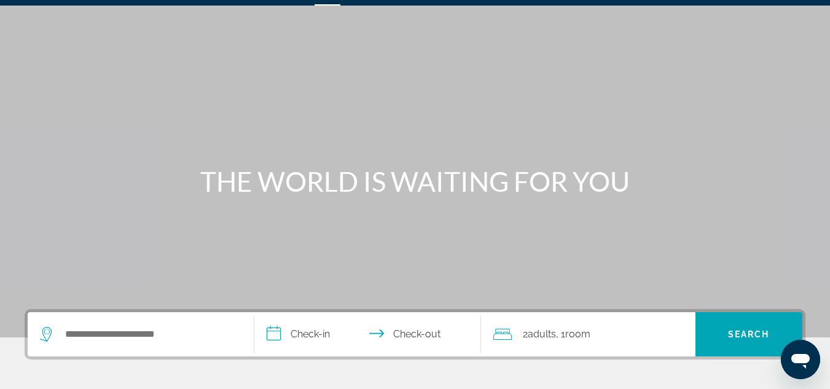
click at [543, 77] on div "Main content" at bounding box center [415, 153] width 830 height 369
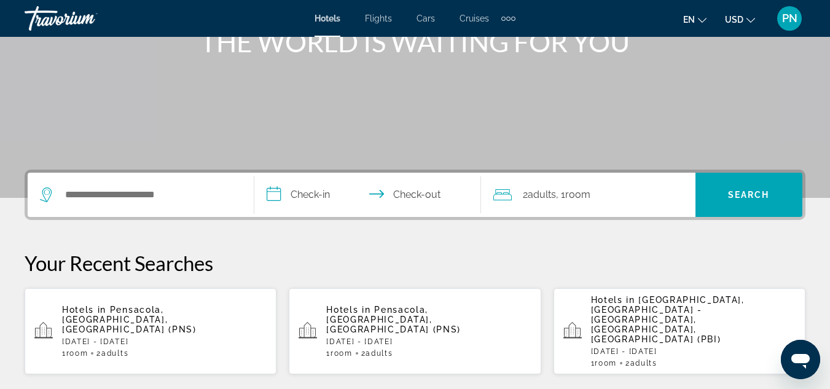
scroll to position [148, 0]
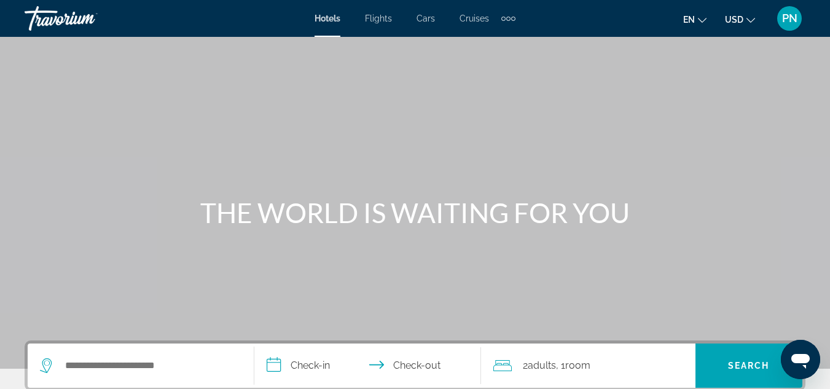
click at [374, 18] on span "Flights" at bounding box center [378, 19] width 27 height 10
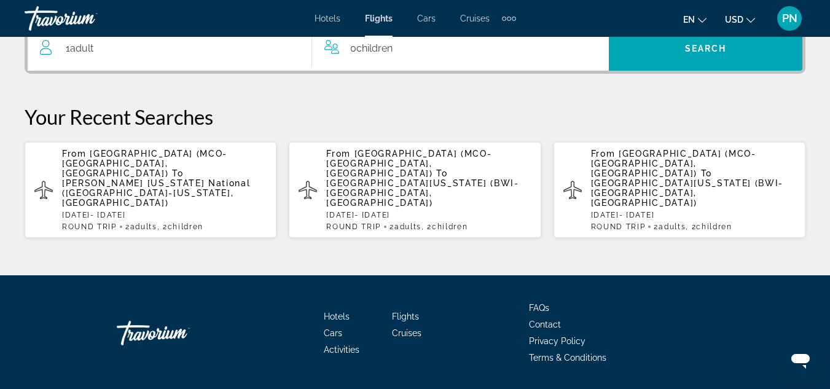
scroll to position [369, 0]
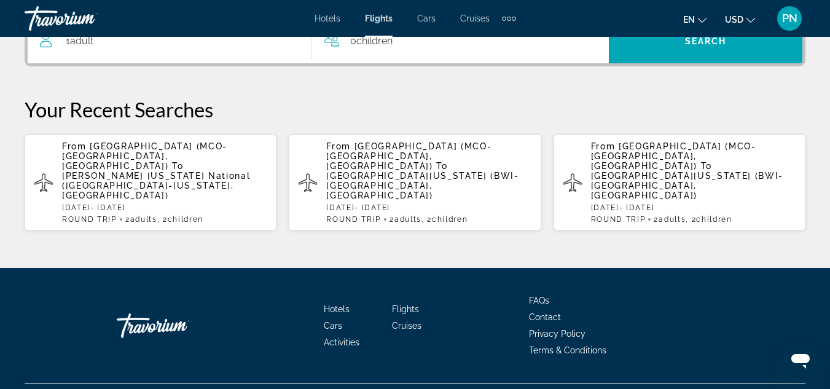
click at [198, 171] on span "[PERSON_NAME] [US_STATE] National ([GEOGRAPHIC_DATA]-[US_STATE], [GEOGRAPHIC_DA…" at bounding box center [156, 186] width 188 height 30
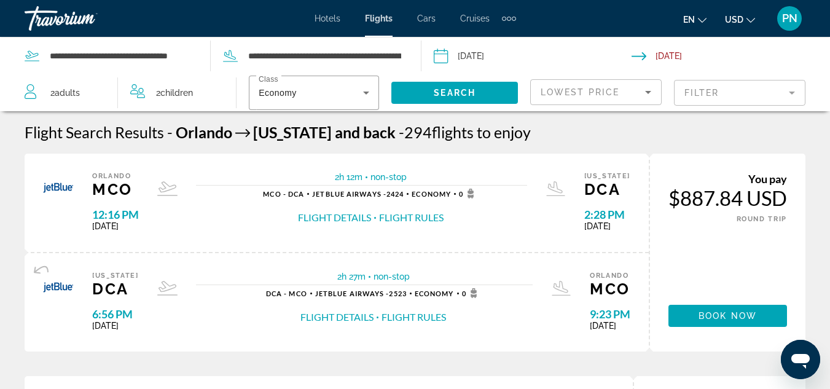
click at [183, 89] on span "Children" at bounding box center [176, 93] width 33 height 10
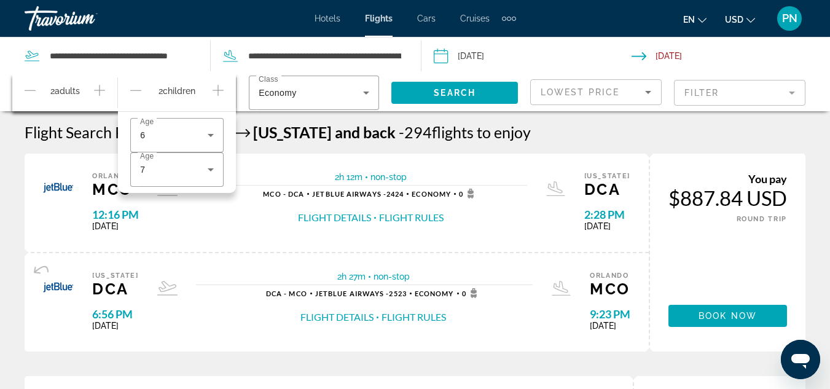
click at [218, 86] on icon "Increment children" at bounding box center [218, 90] width 11 height 11
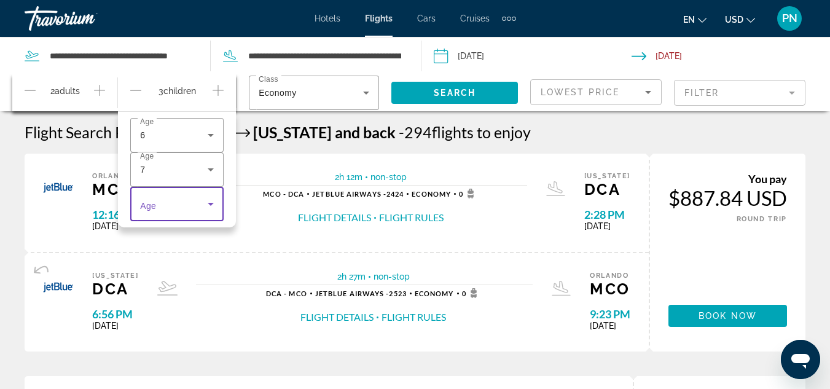
click at [211, 203] on icon "Travelers: 2 adults, 3 children" at bounding box center [211, 204] width 6 height 3
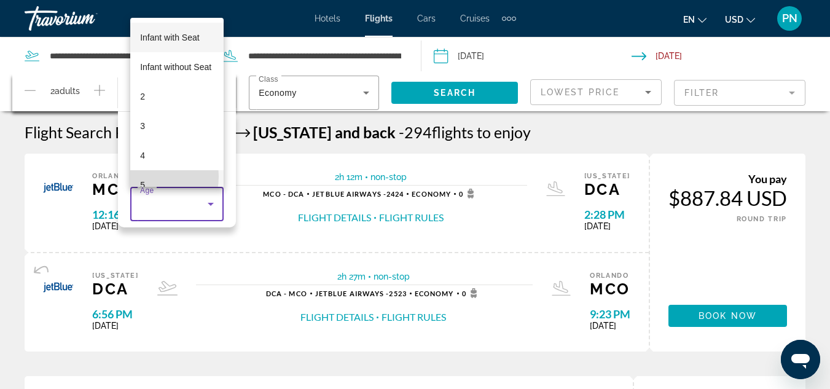
click at [148, 176] on mat-option "5" at bounding box center [176, 185] width 93 height 30
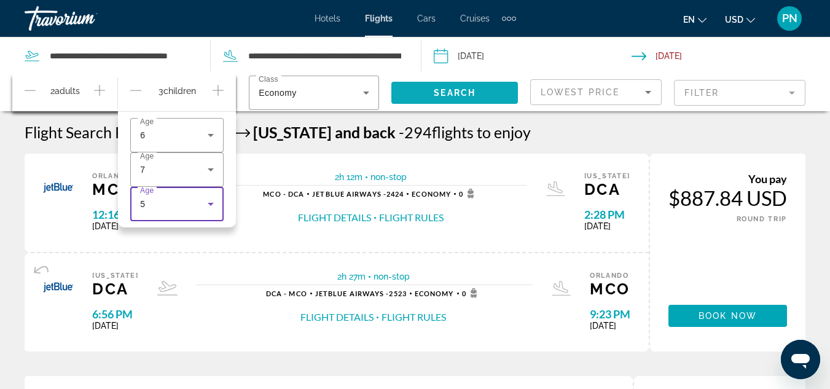
click at [457, 87] on span "Search widget" at bounding box center [455, 93] width 127 height 30
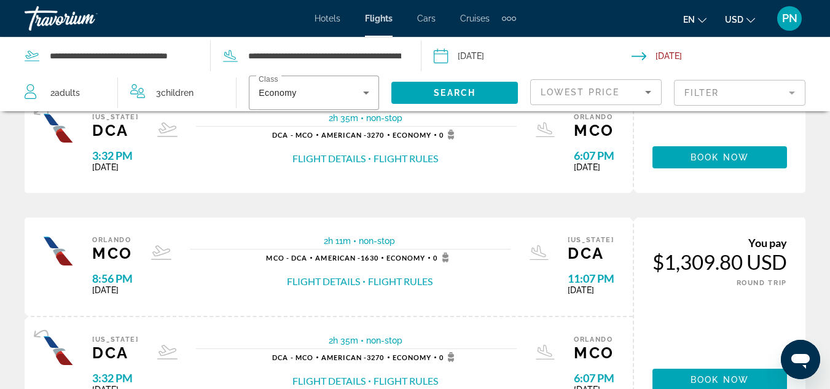
scroll to position [54, 0]
